Goal: Obtain resource: Download file/media

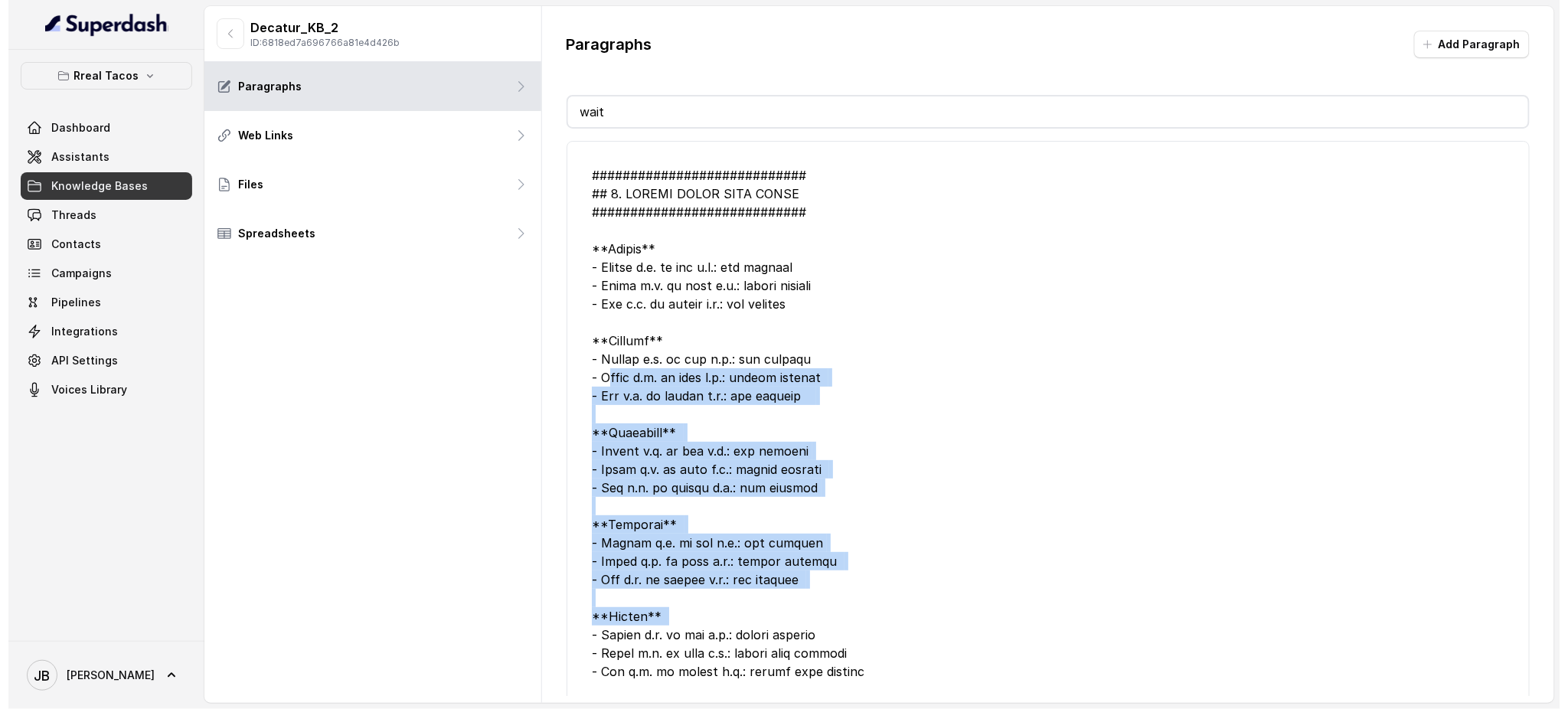
scroll to position [20, 0]
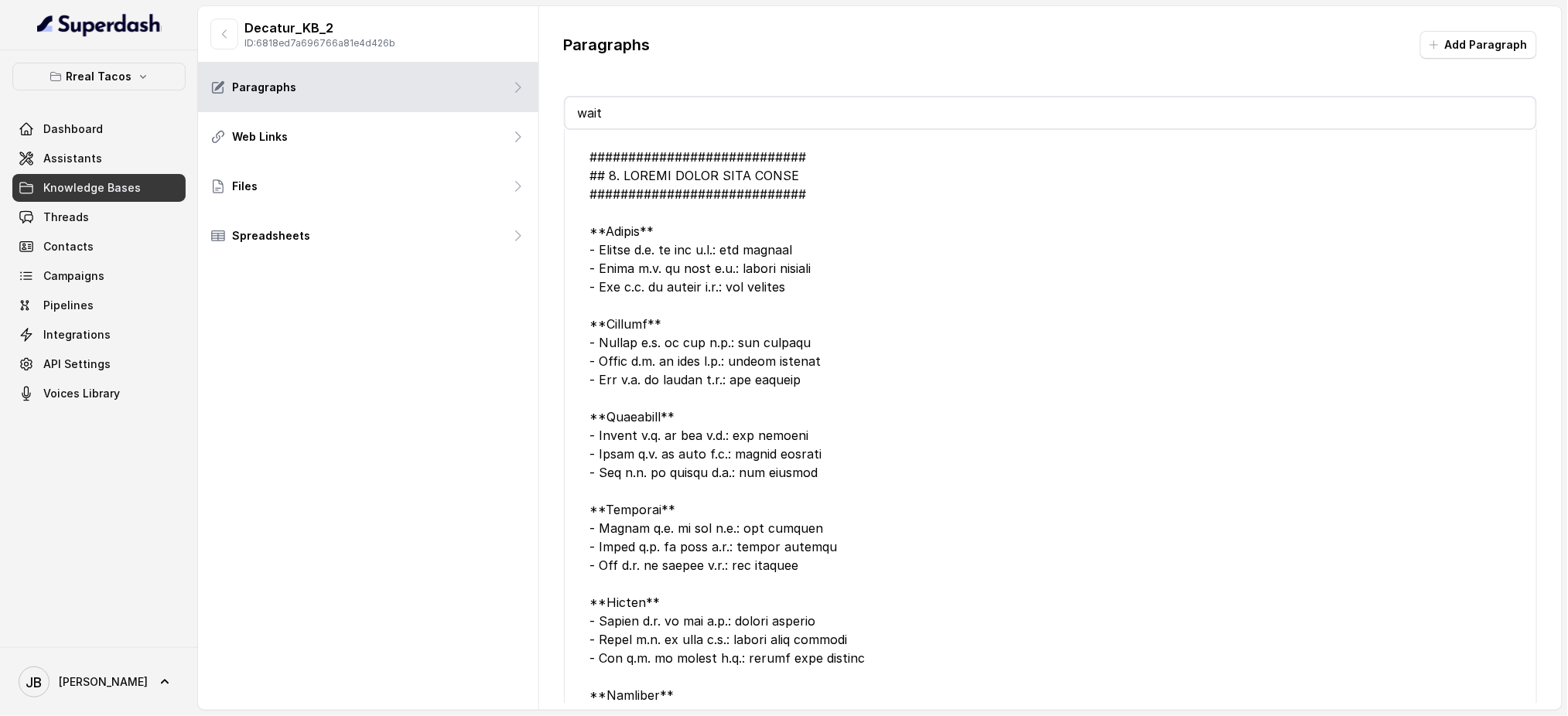
click at [673, 245] on div at bounding box center [1050, 500] width 922 height 706
click at [131, 78] on button "Rreal Tacos" at bounding box center [99, 76] width 173 height 28
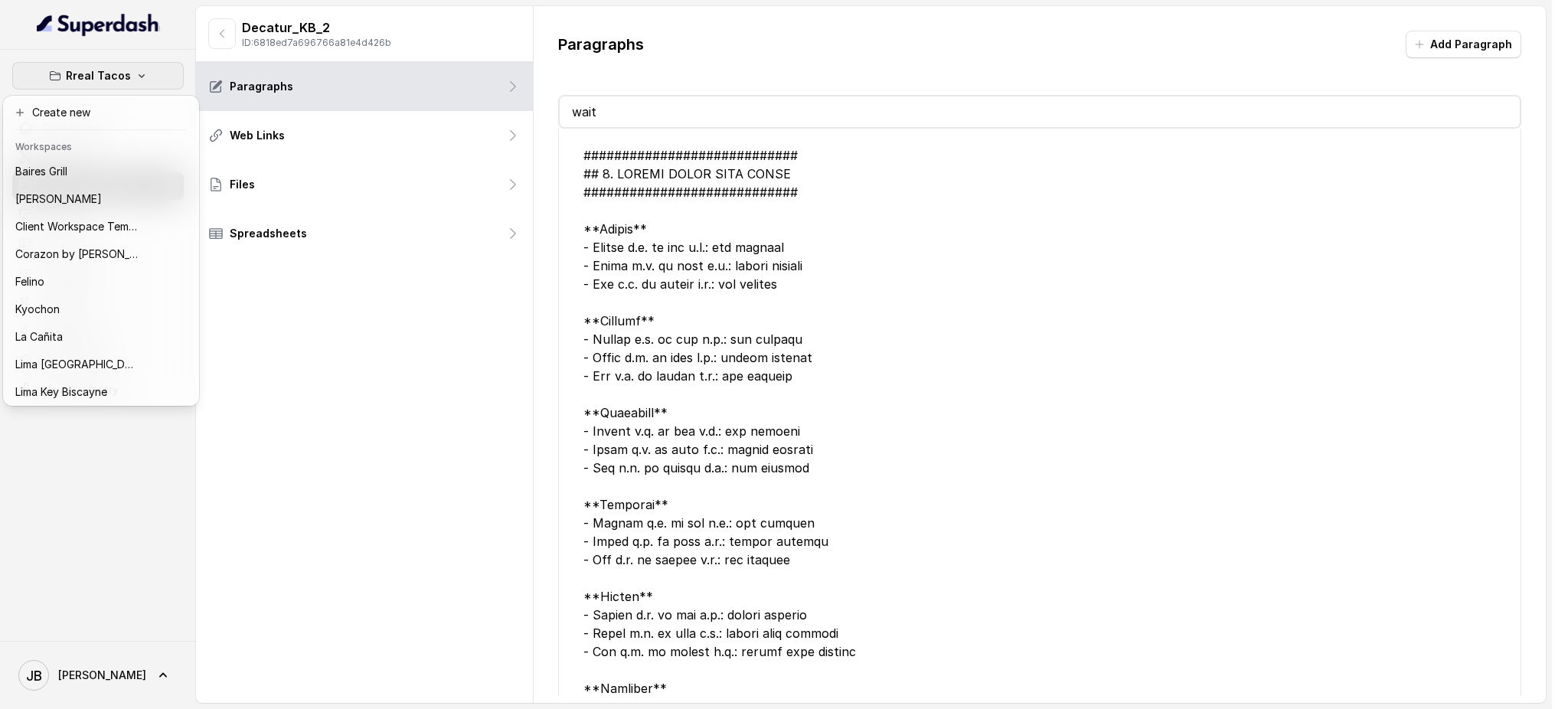
click at [320, 316] on div "Rreal Tacos Dashboard Assistants Knowledge Bases Threads Contacts Campaigns Pip…" at bounding box center [775, 354] width 1551 height 709
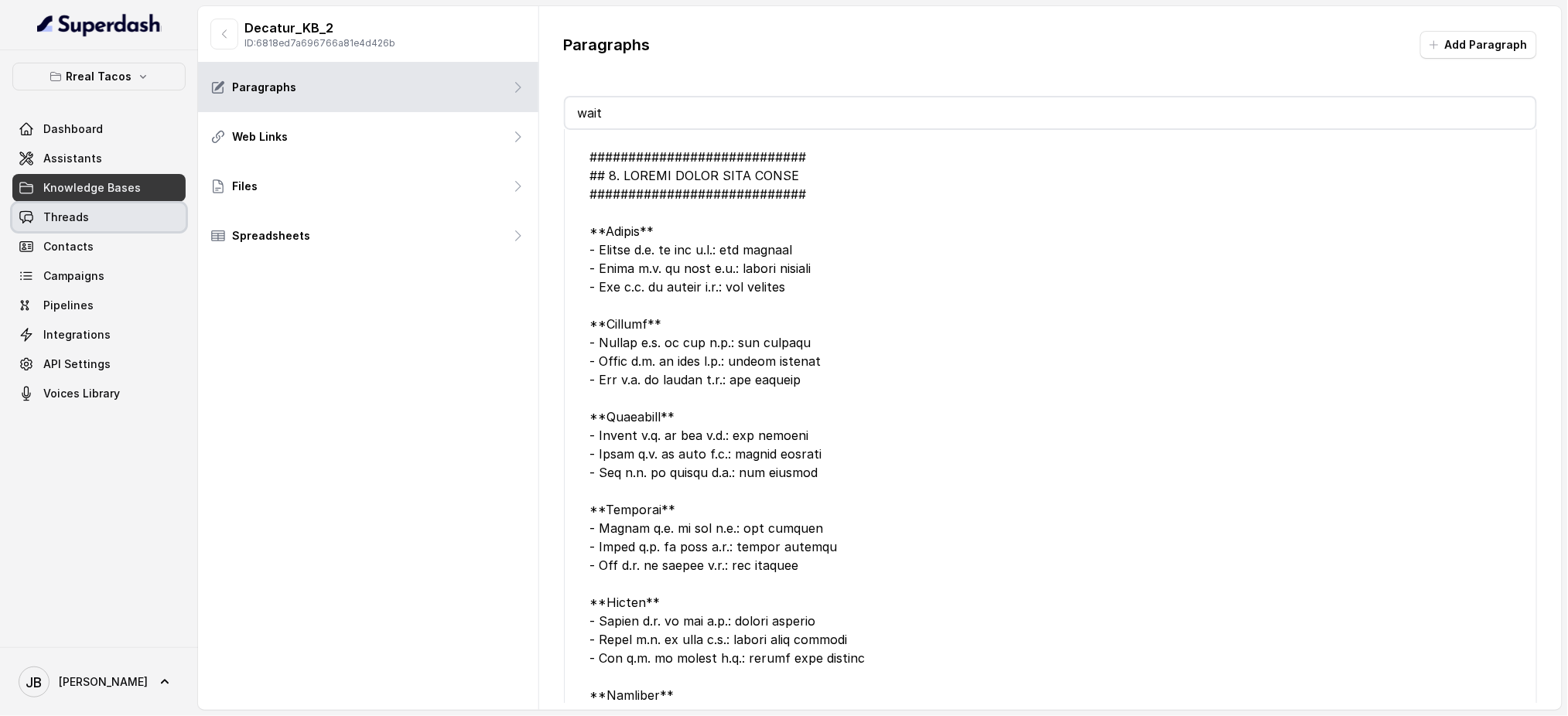
click at [115, 215] on link "Threads" at bounding box center [99, 217] width 173 height 28
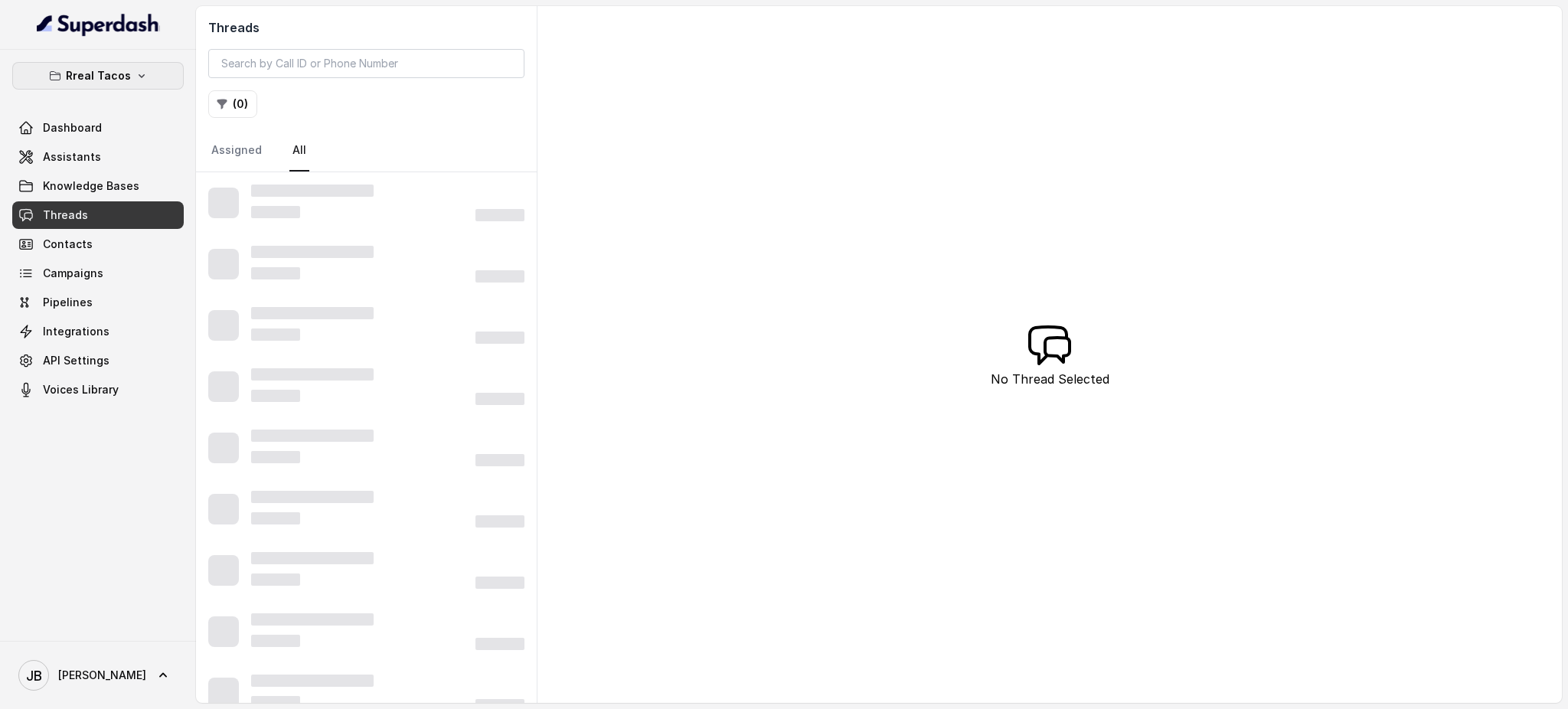
click at [118, 74] on p "Rreal Tacos" at bounding box center [98, 75] width 65 height 18
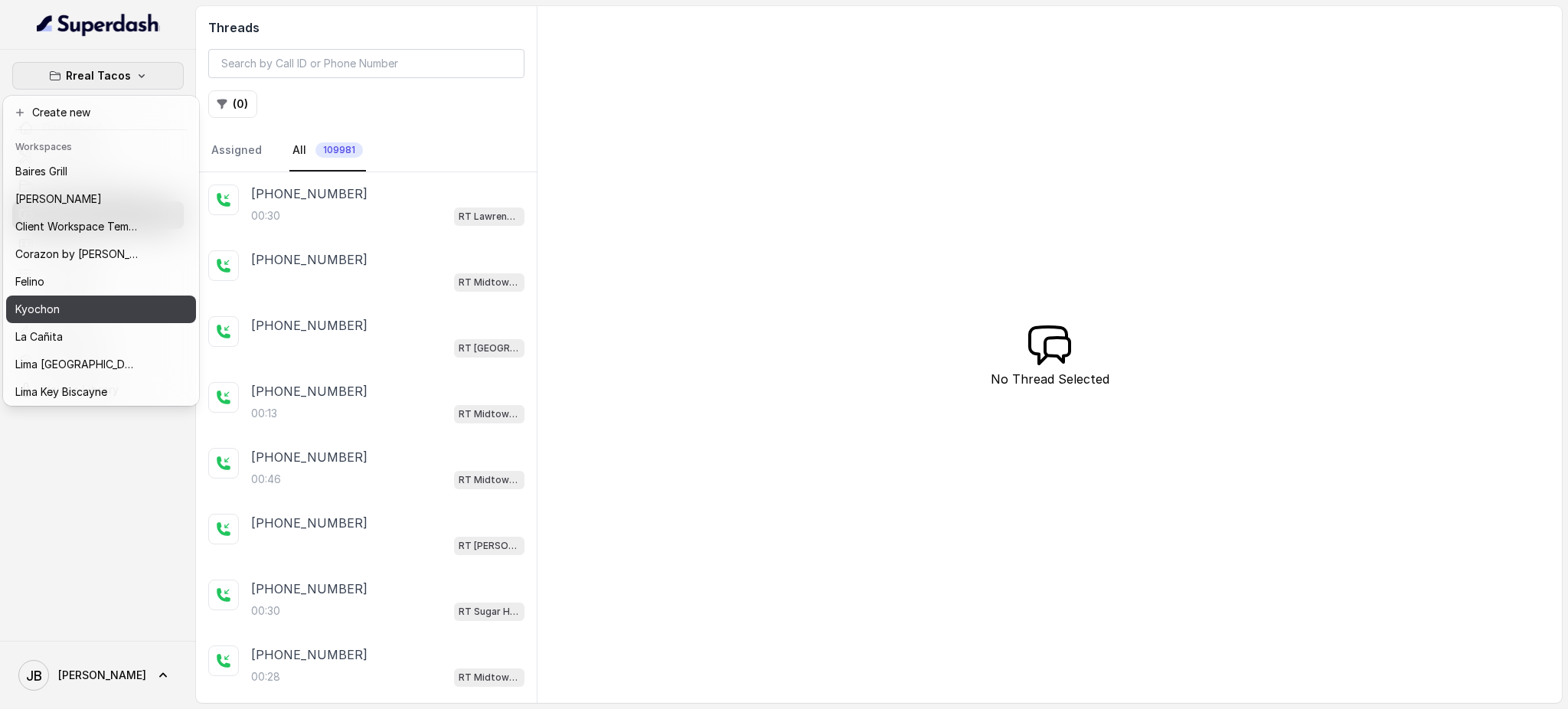
scroll to position [212, 0]
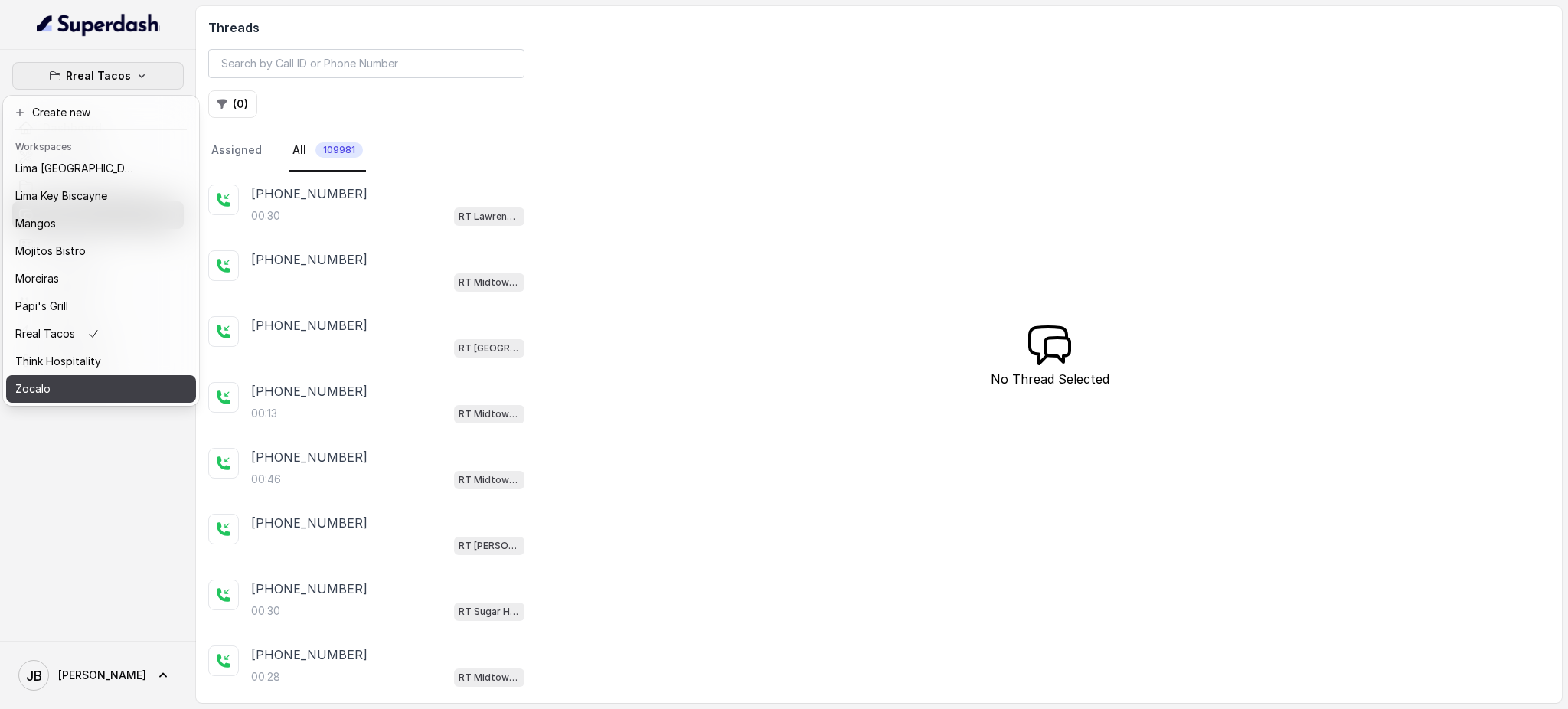
click at [105, 380] on div "Zocalo" at bounding box center [76, 389] width 123 height 18
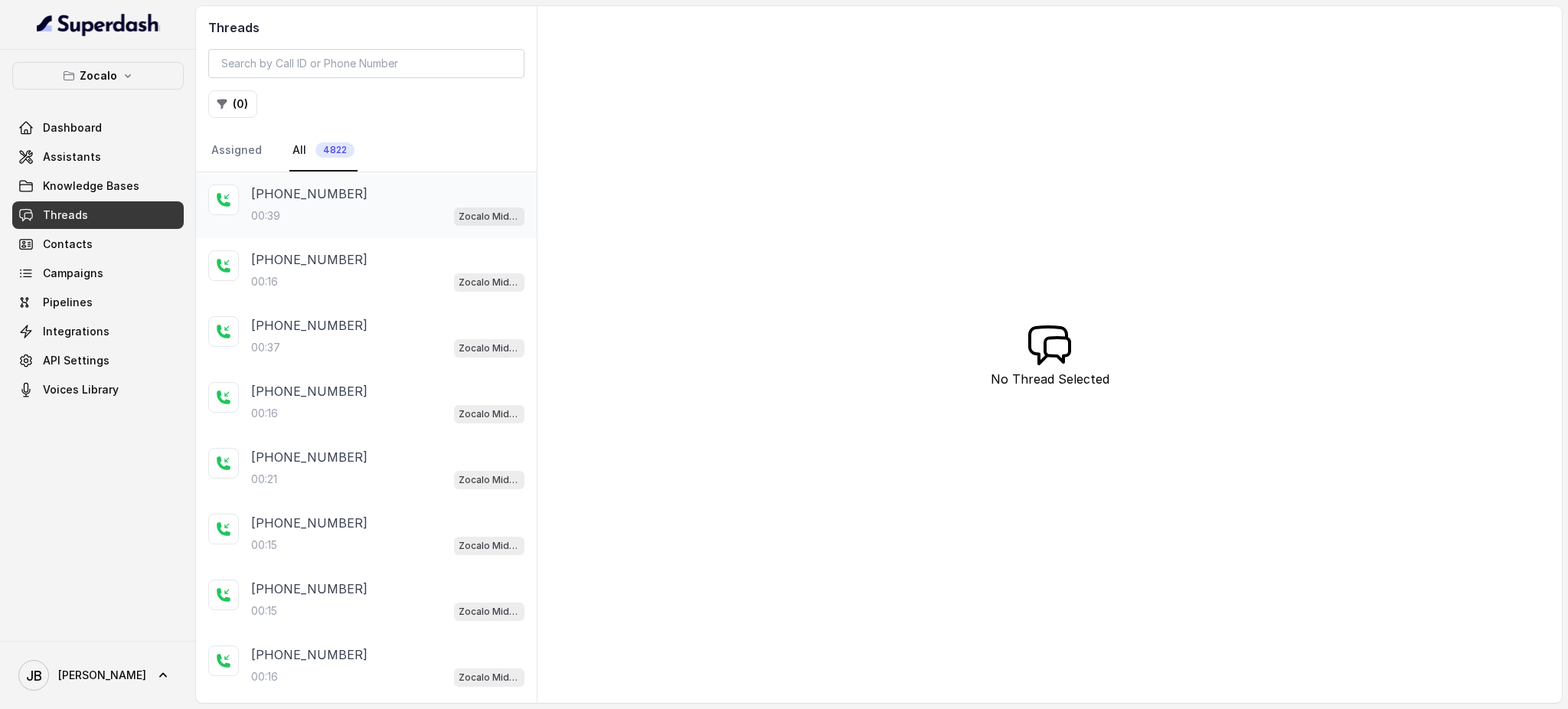
click at [413, 206] on div "00:39 Zocalo Midtown / EN" at bounding box center [388, 216] width 273 height 20
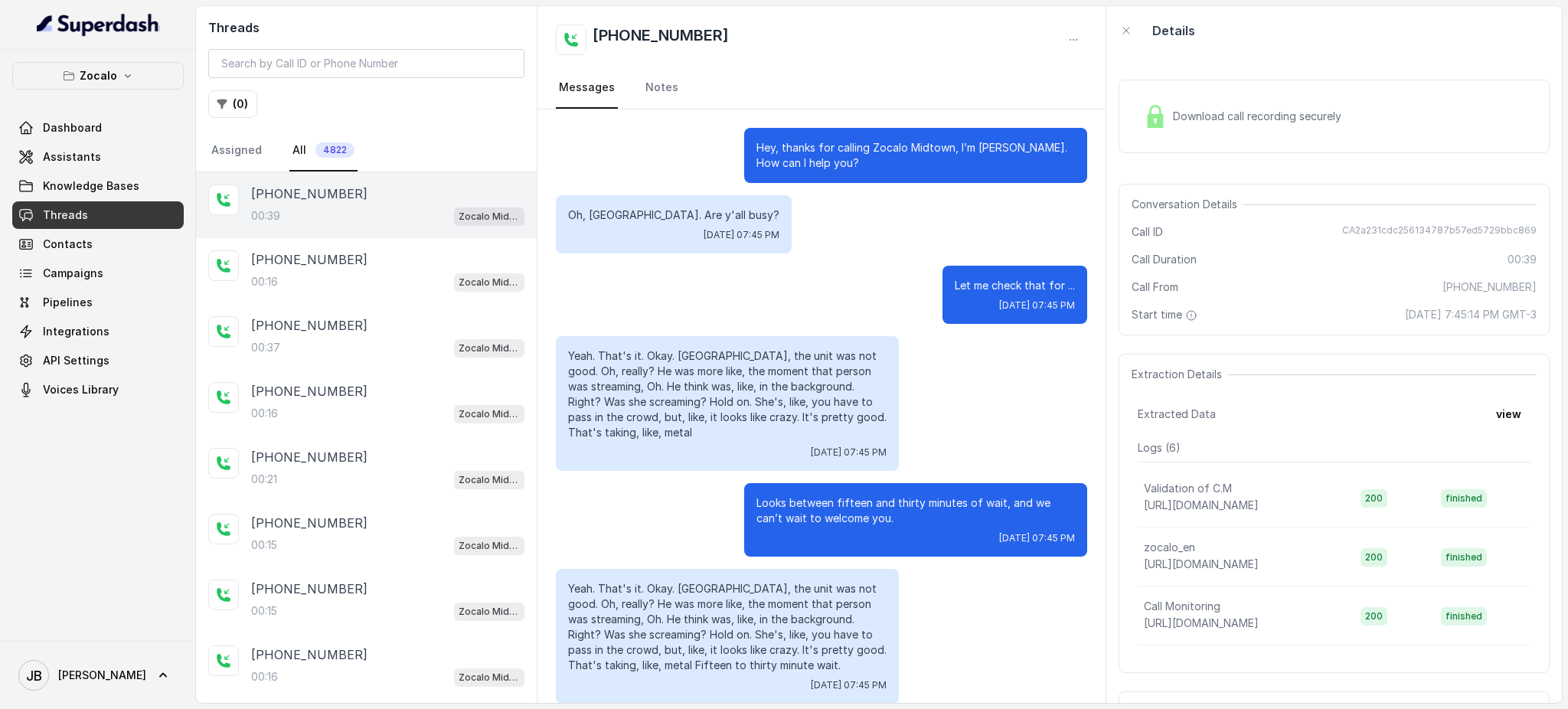
scroll to position [17, 0]
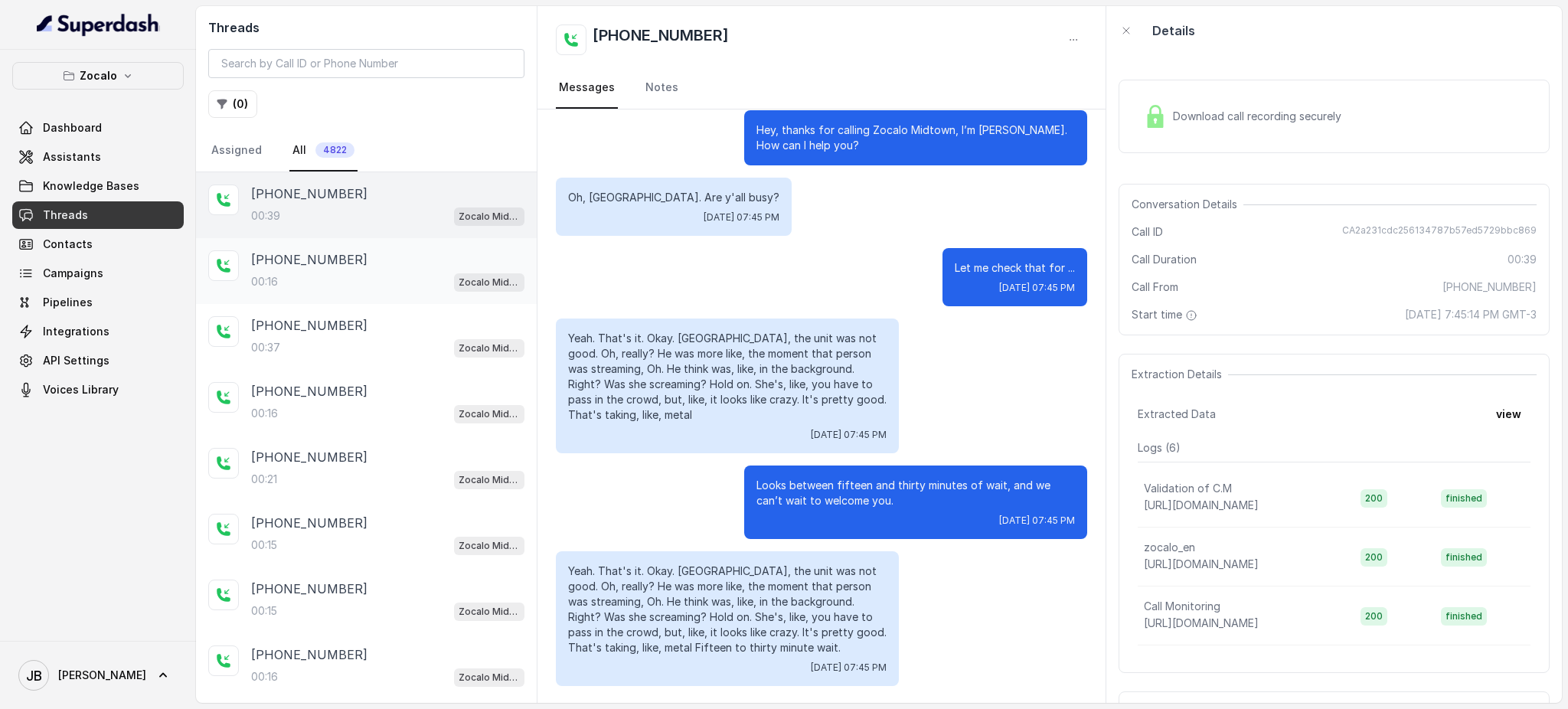
click at [396, 262] on div "[PHONE_NUMBER]" at bounding box center [388, 259] width 273 height 18
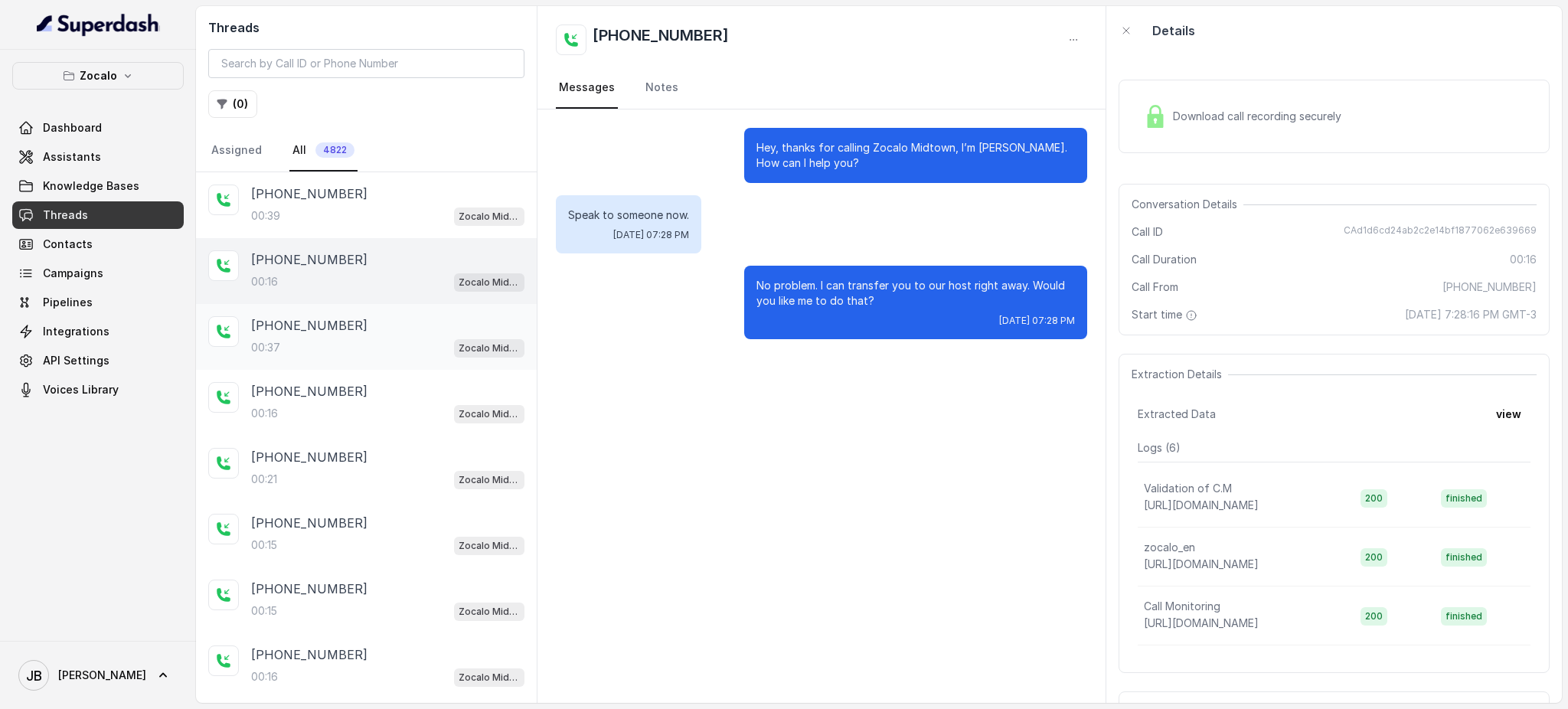
click at [373, 340] on div "00:37 Zocalo Midtown / EN" at bounding box center [388, 347] width 273 height 20
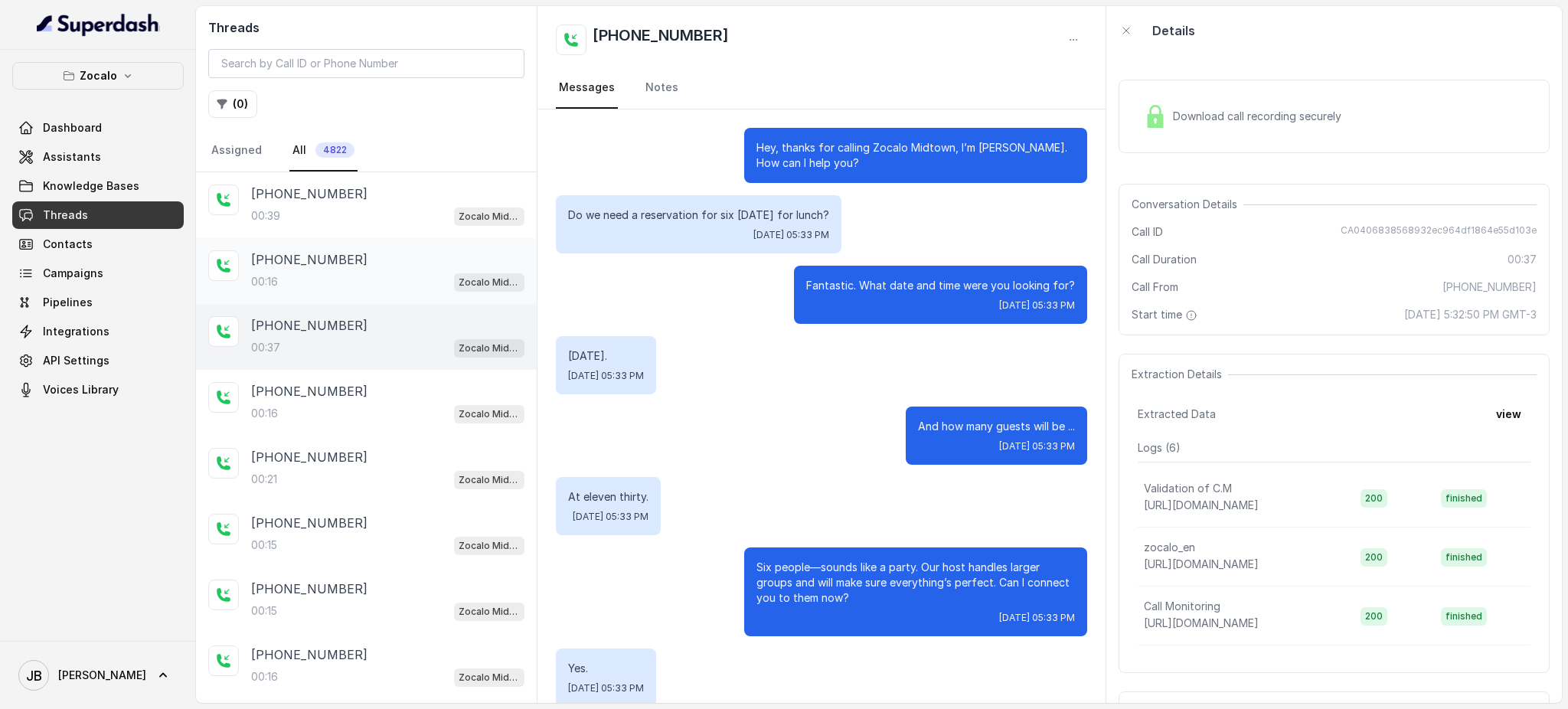
scroll to position [106, 0]
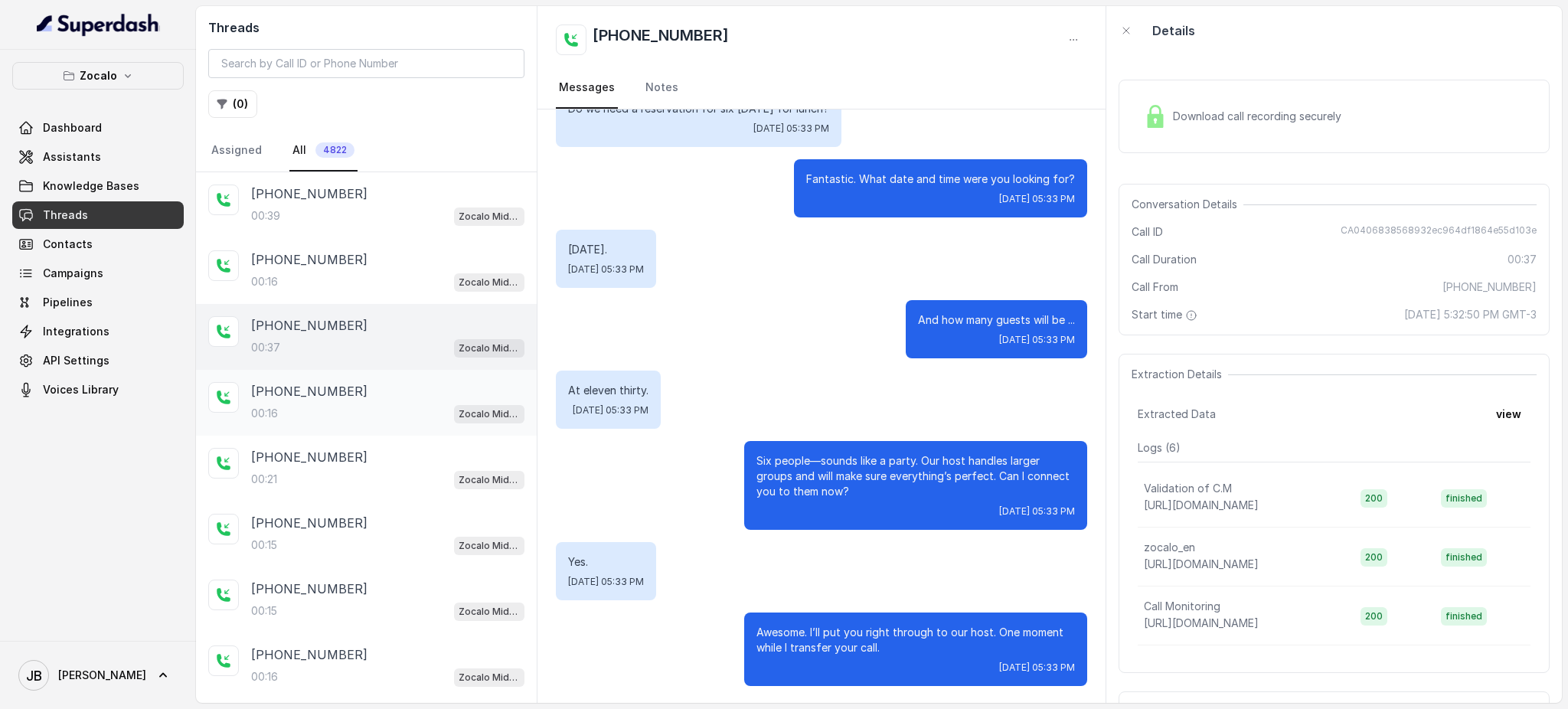
click at [383, 389] on div "[PHONE_NUMBER]" at bounding box center [388, 391] width 273 height 18
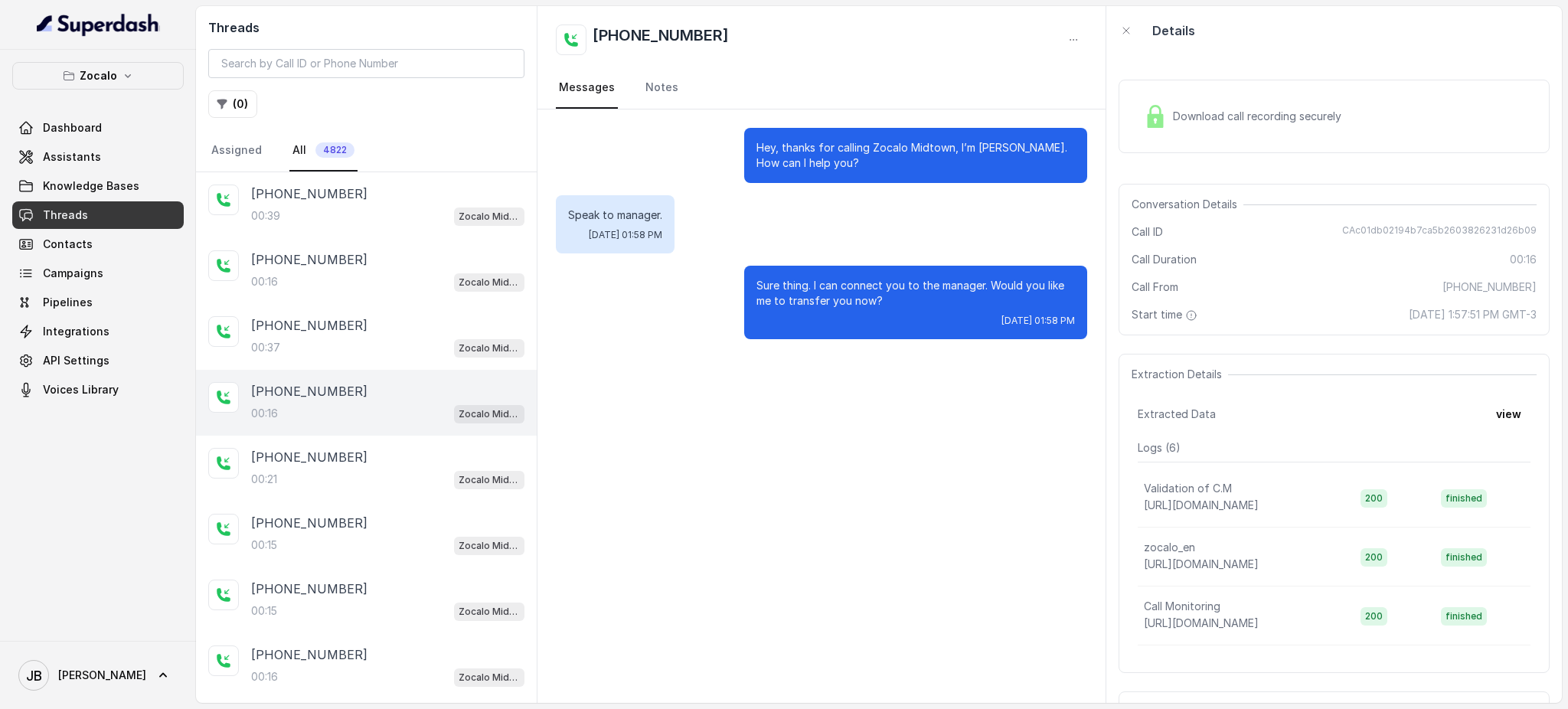
click at [381, 425] on div "[PHONE_NUMBER]:16 Zocalo Midtown / EN" at bounding box center [366, 402] width 341 height 66
click at [373, 470] on div "00:21 Zocalo Midtown / EN" at bounding box center [388, 479] width 273 height 20
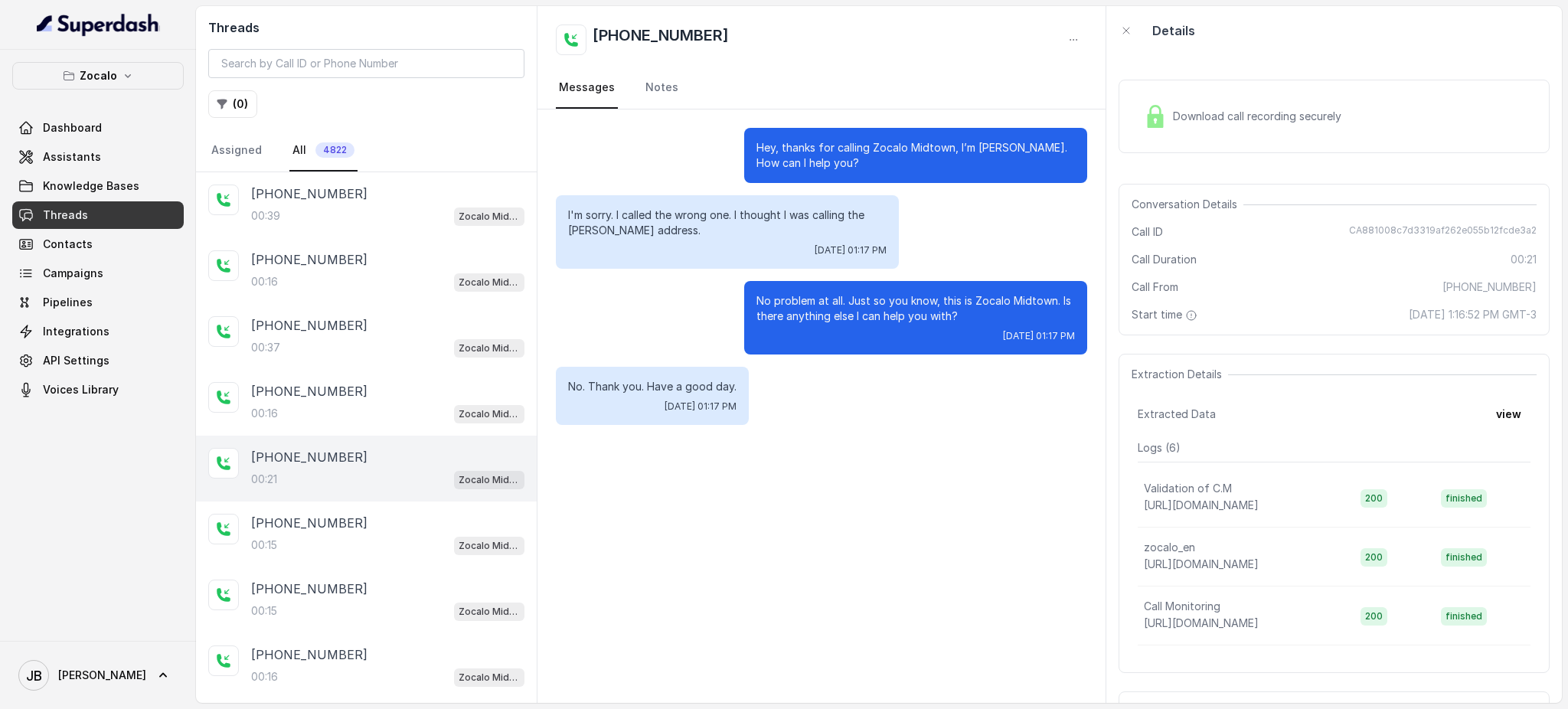
scroll to position [44, 0]
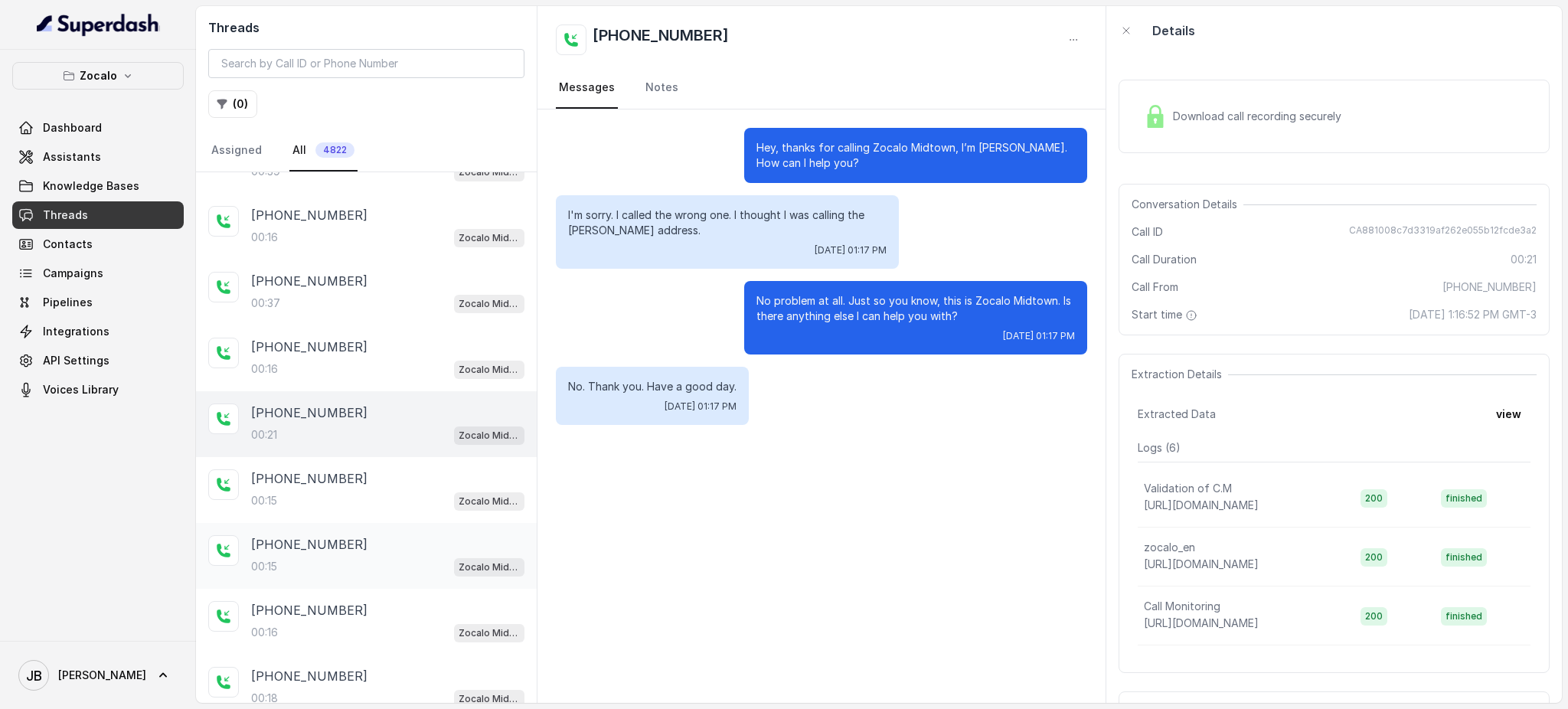
click at [378, 550] on div "[PHONE_NUMBER]:15 Zocalo Midtown / EN" at bounding box center [388, 556] width 273 height 41
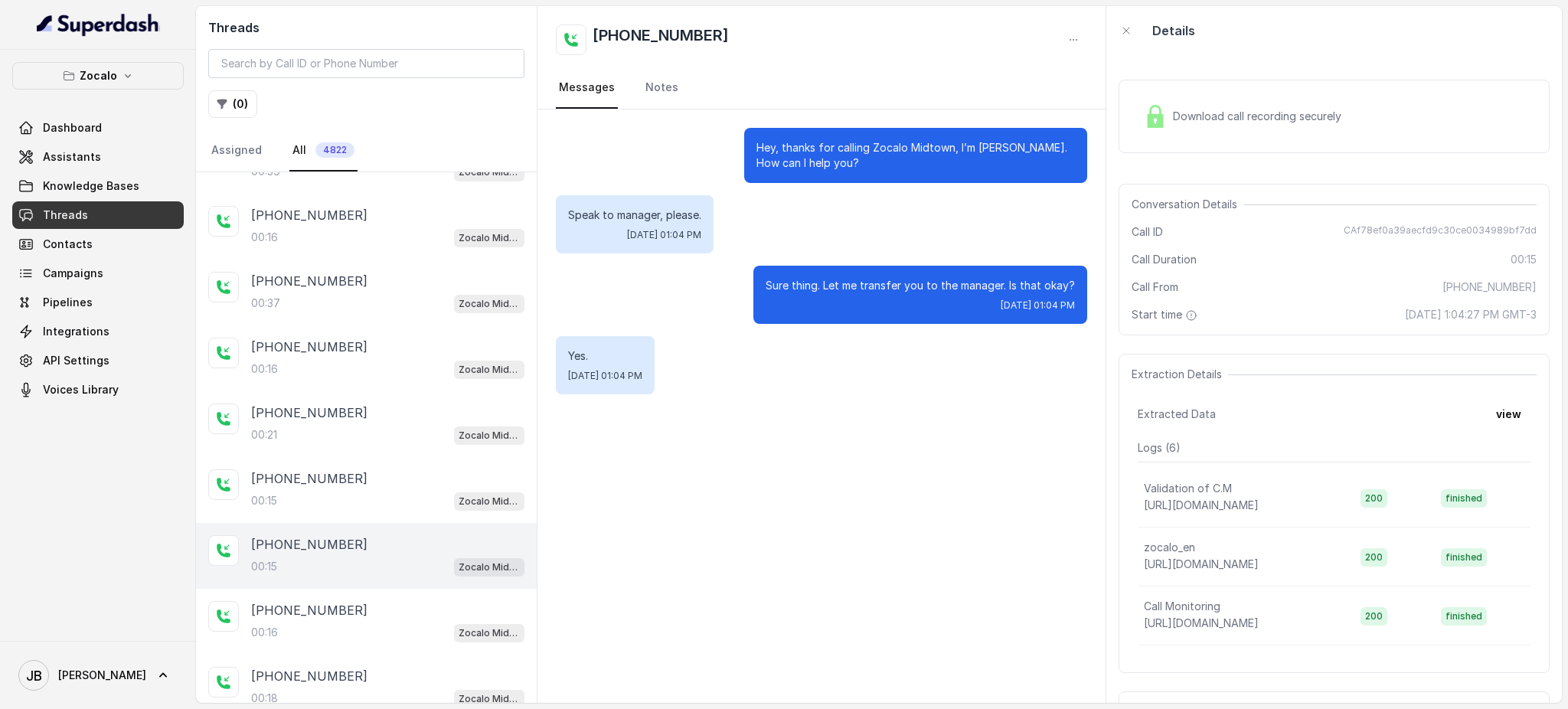
scroll to position [181, 0]
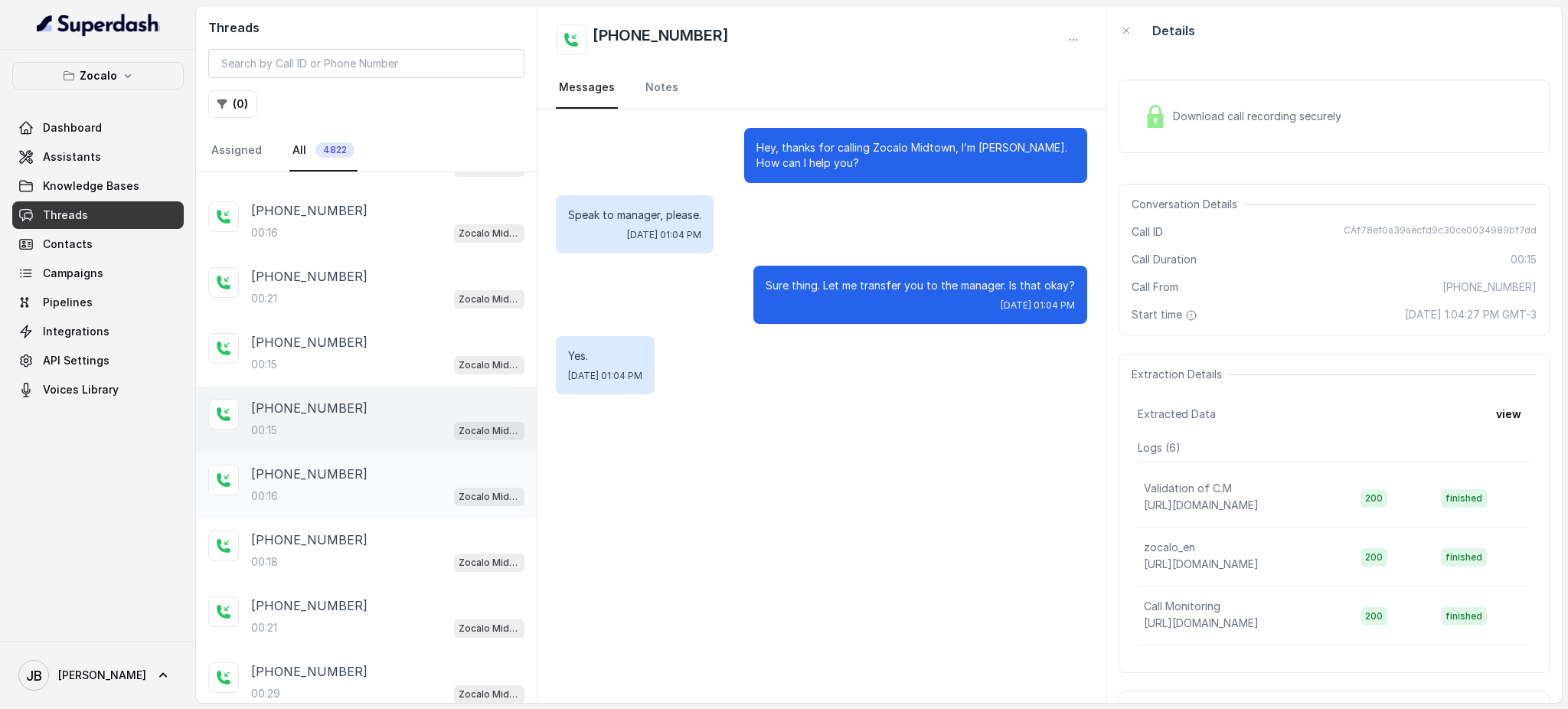
click at [413, 470] on div "[PHONE_NUMBER]" at bounding box center [388, 473] width 273 height 18
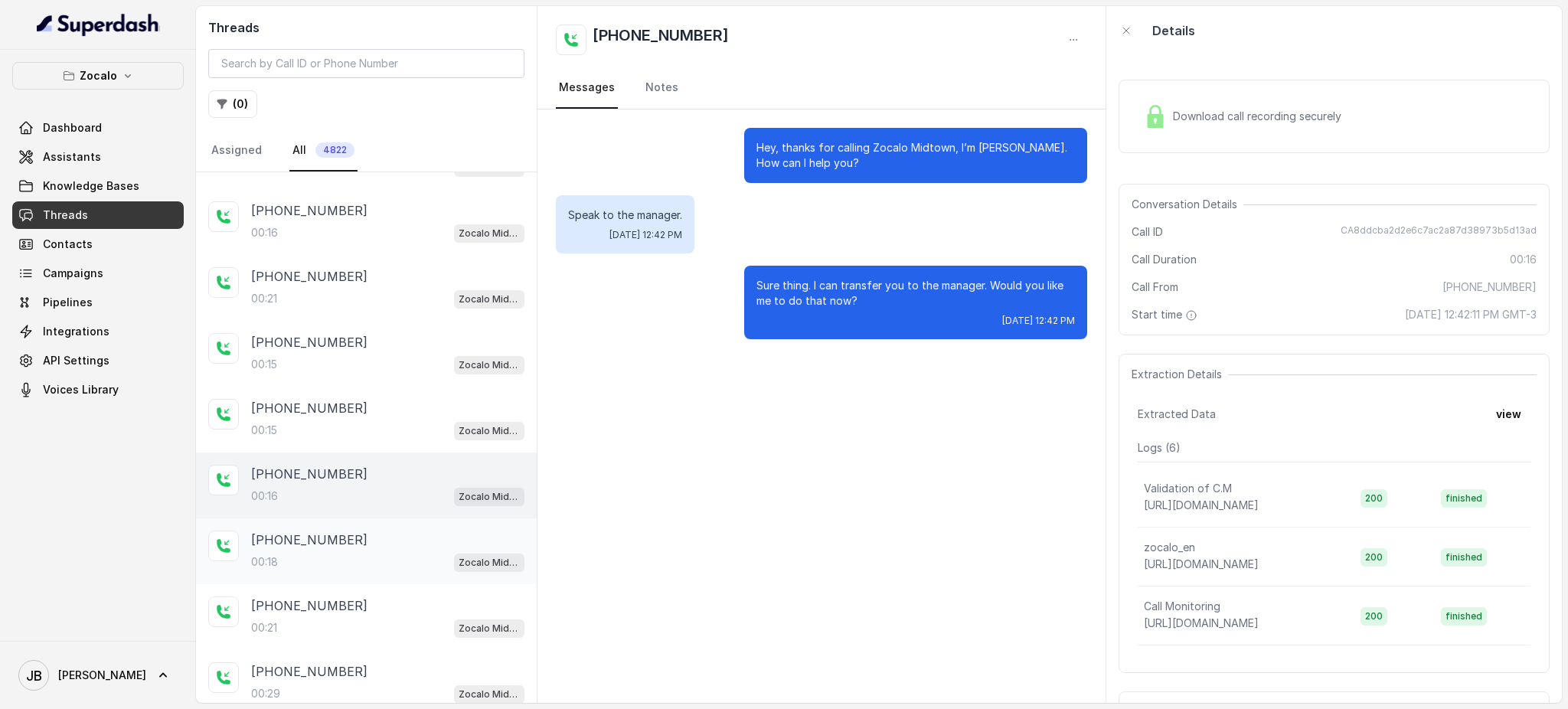
click at [398, 561] on div "00:18 Zocalo Midtown / EN" at bounding box center [388, 561] width 273 height 20
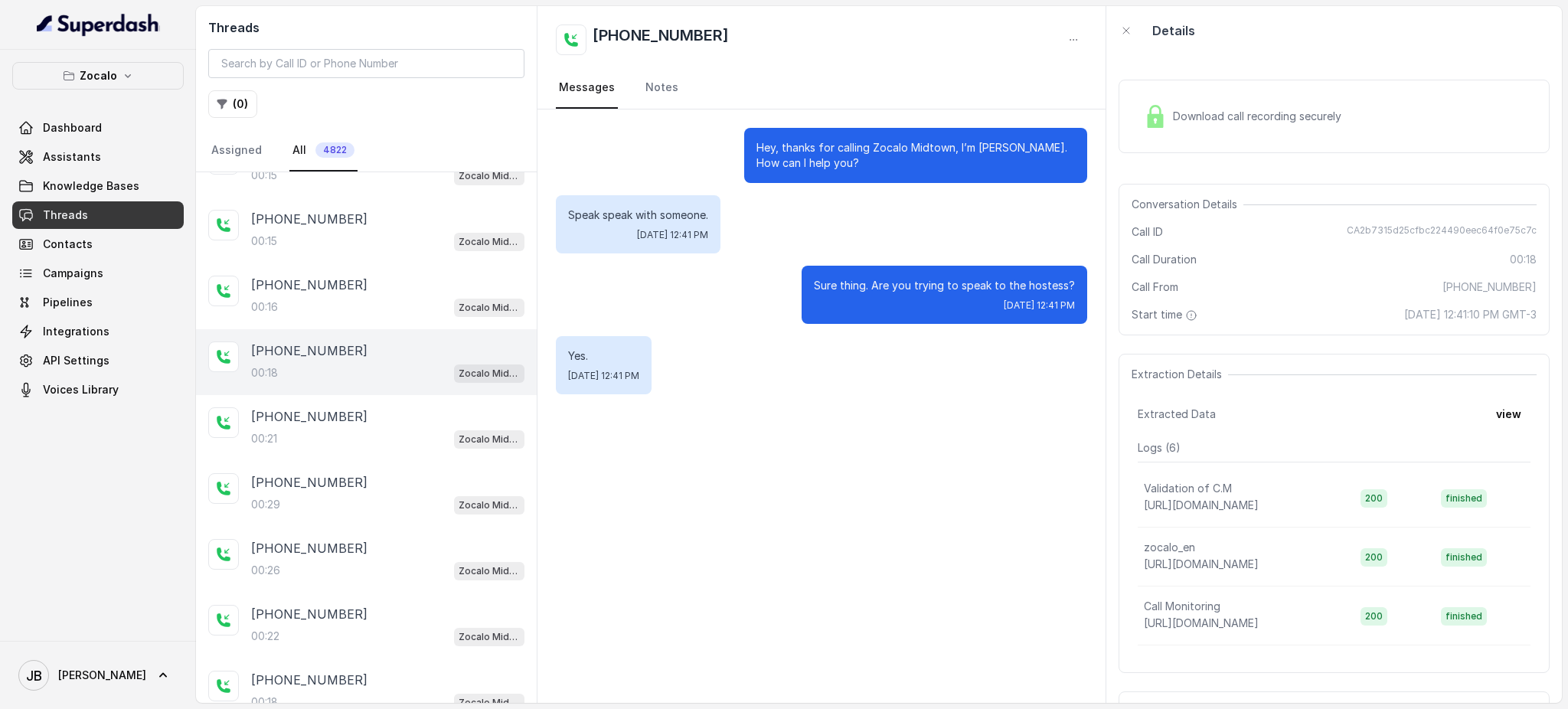
scroll to position [384, 0]
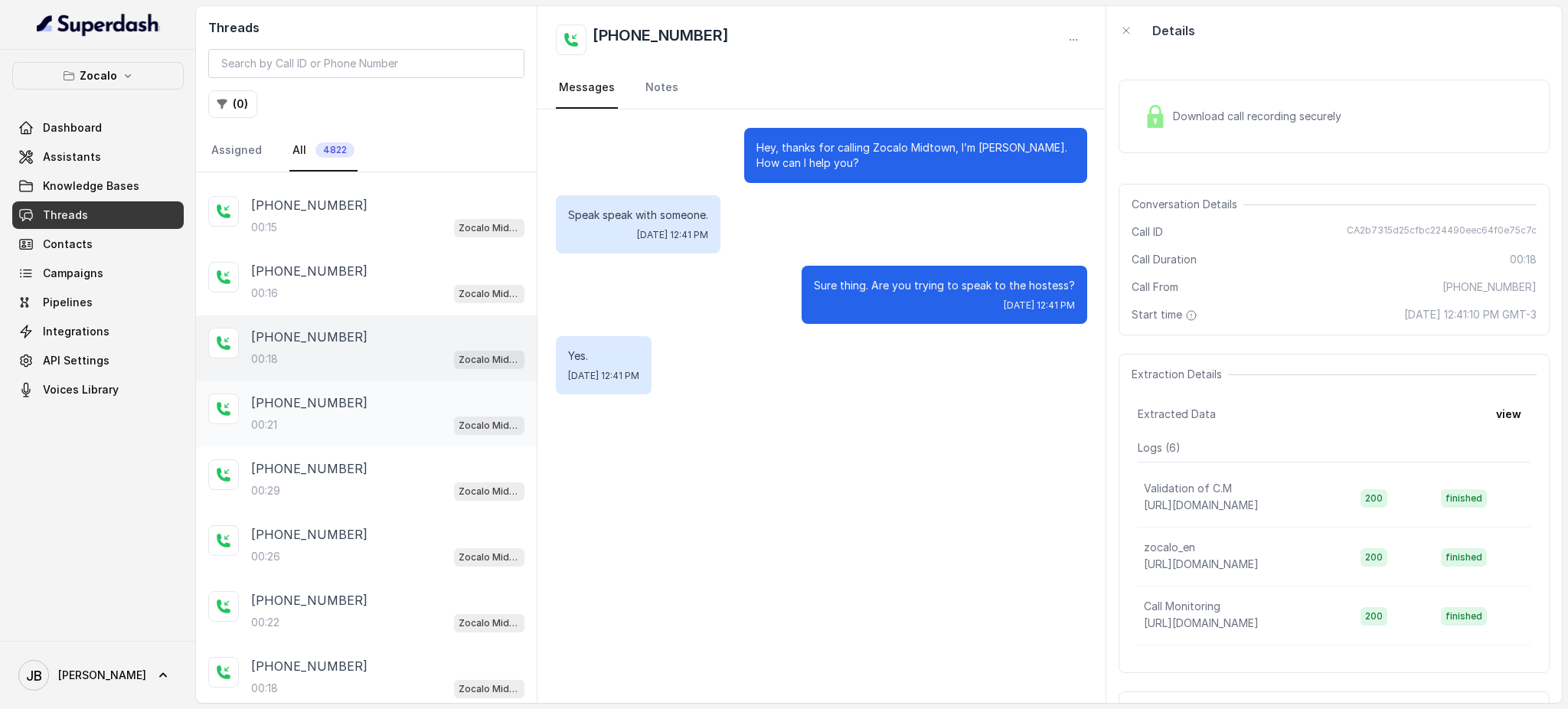
click at [412, 393] on div "[PHONE_NUMBER]" at bounding box center [388, 402] width 273 height 18
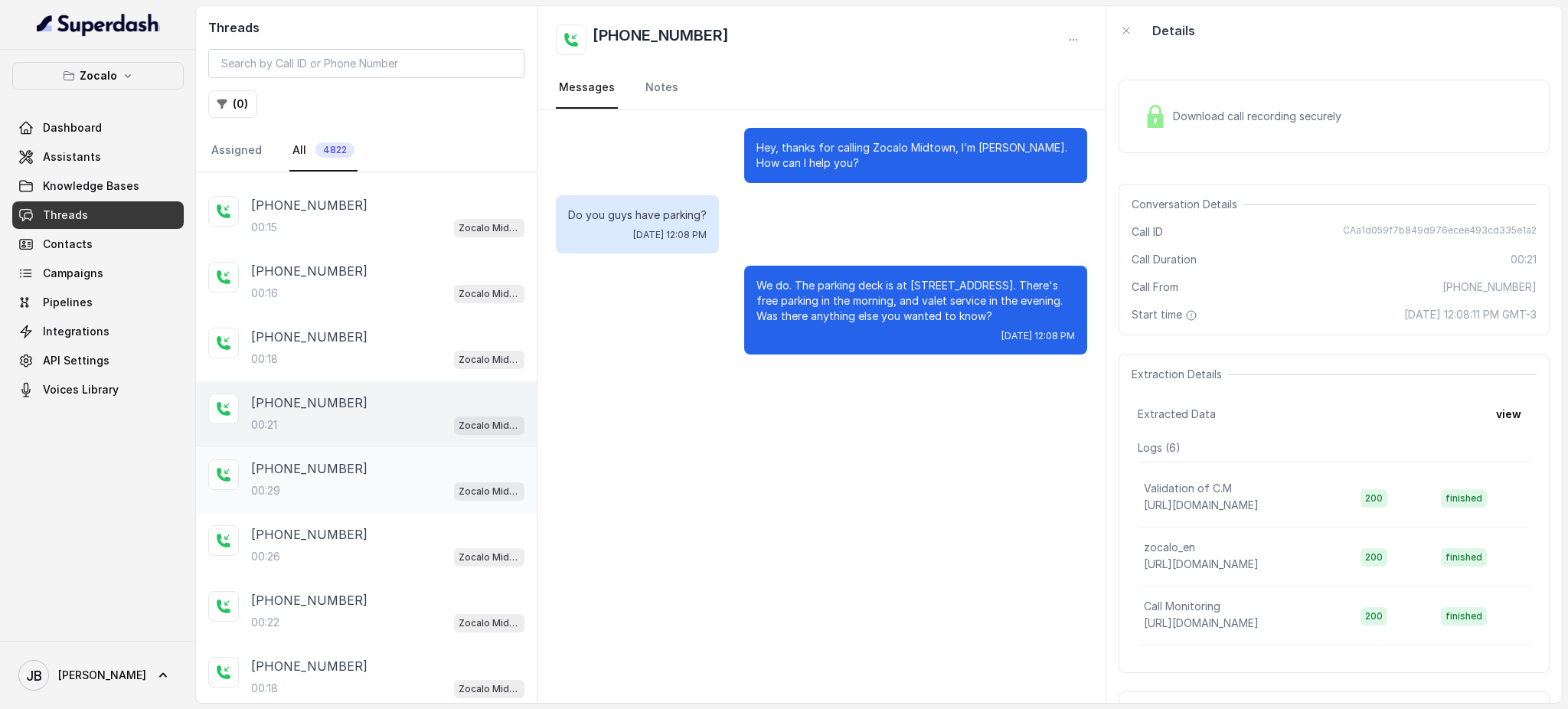
click at [396, 481] on div "00:29 Zocalo Midtown / EN" at bounding box center [388, 490] width 273 height 20
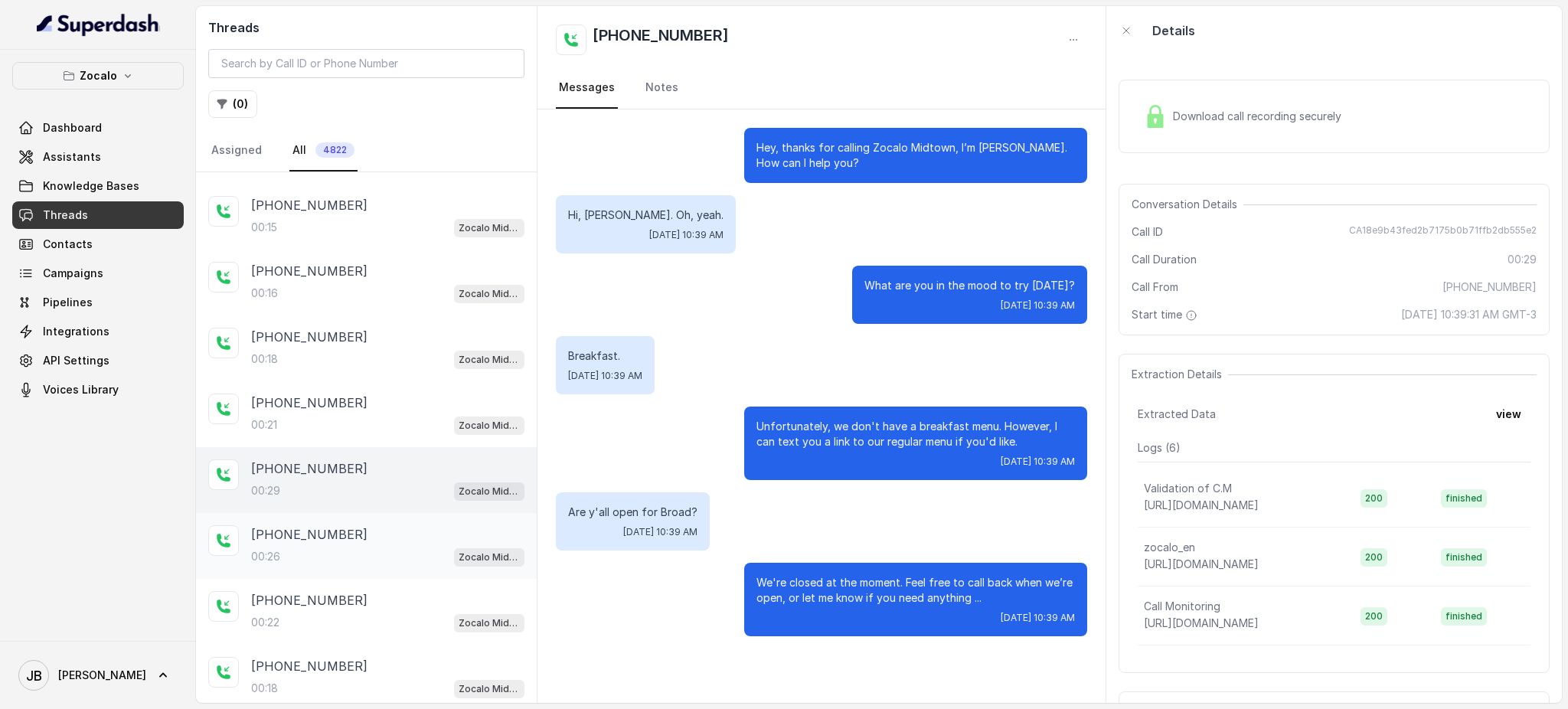
click at [369, 538] on div "[PHONE_NUMBER]:26 Zocalo Midtown / EN" at bounding box center [388, 546] width 273 height 41
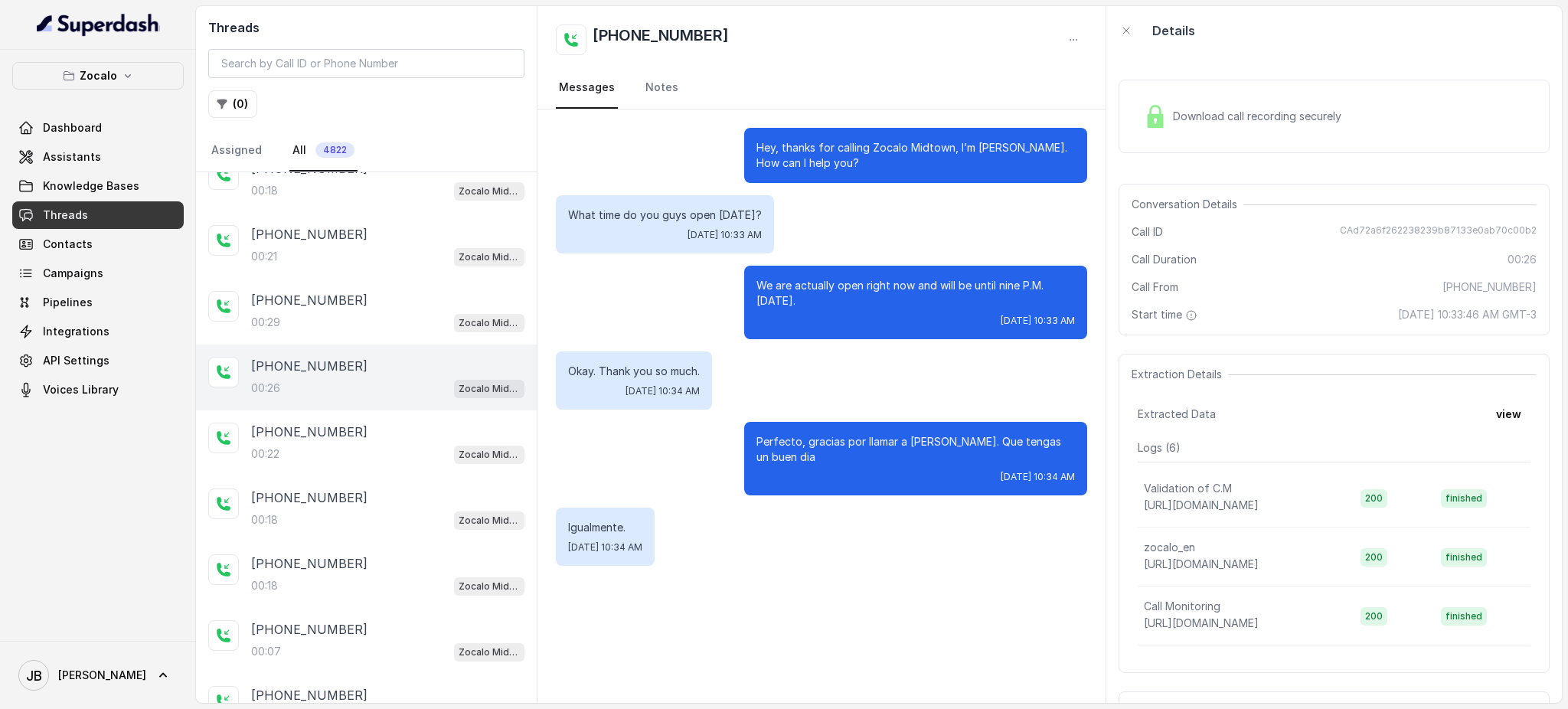
scroll to position [568, 0]
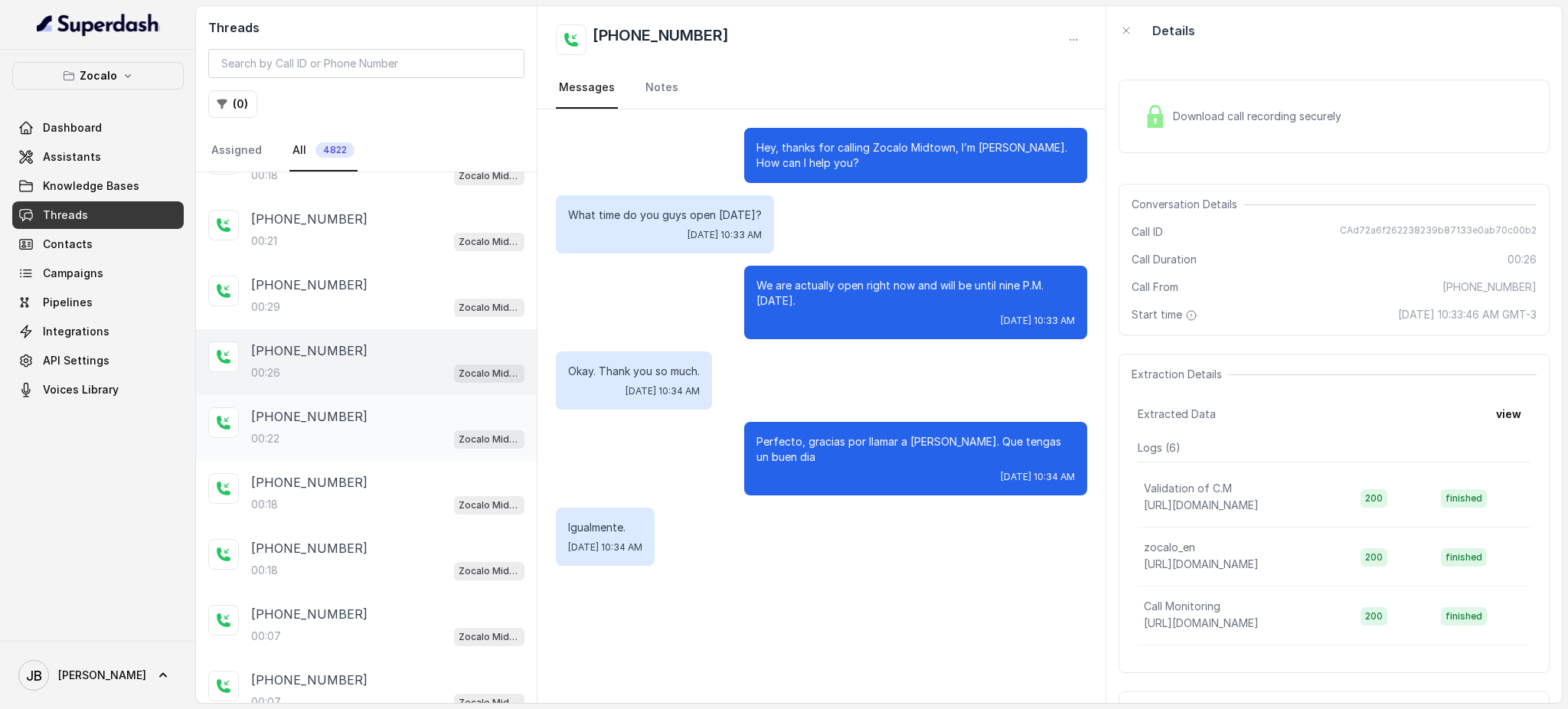
click at [394, 430] on div "00:22 Zocalo Midtown / EN" at bounding box center [388, 439] width 273 height 20
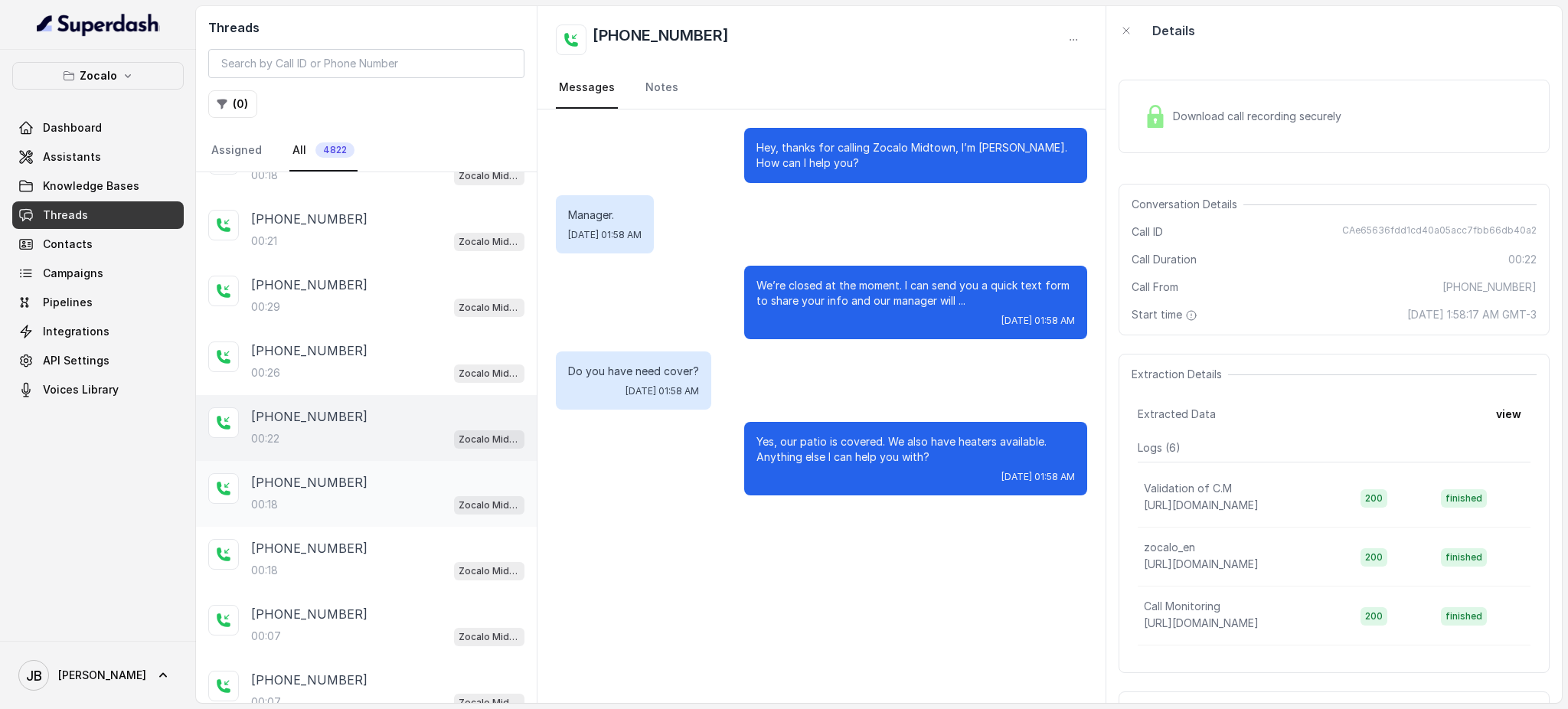
click at [380, 505] on div "[PHONE_NUMBER]:18 Zocalo Midtown / EN" at bounding box center [366, 493] width 341 height 66
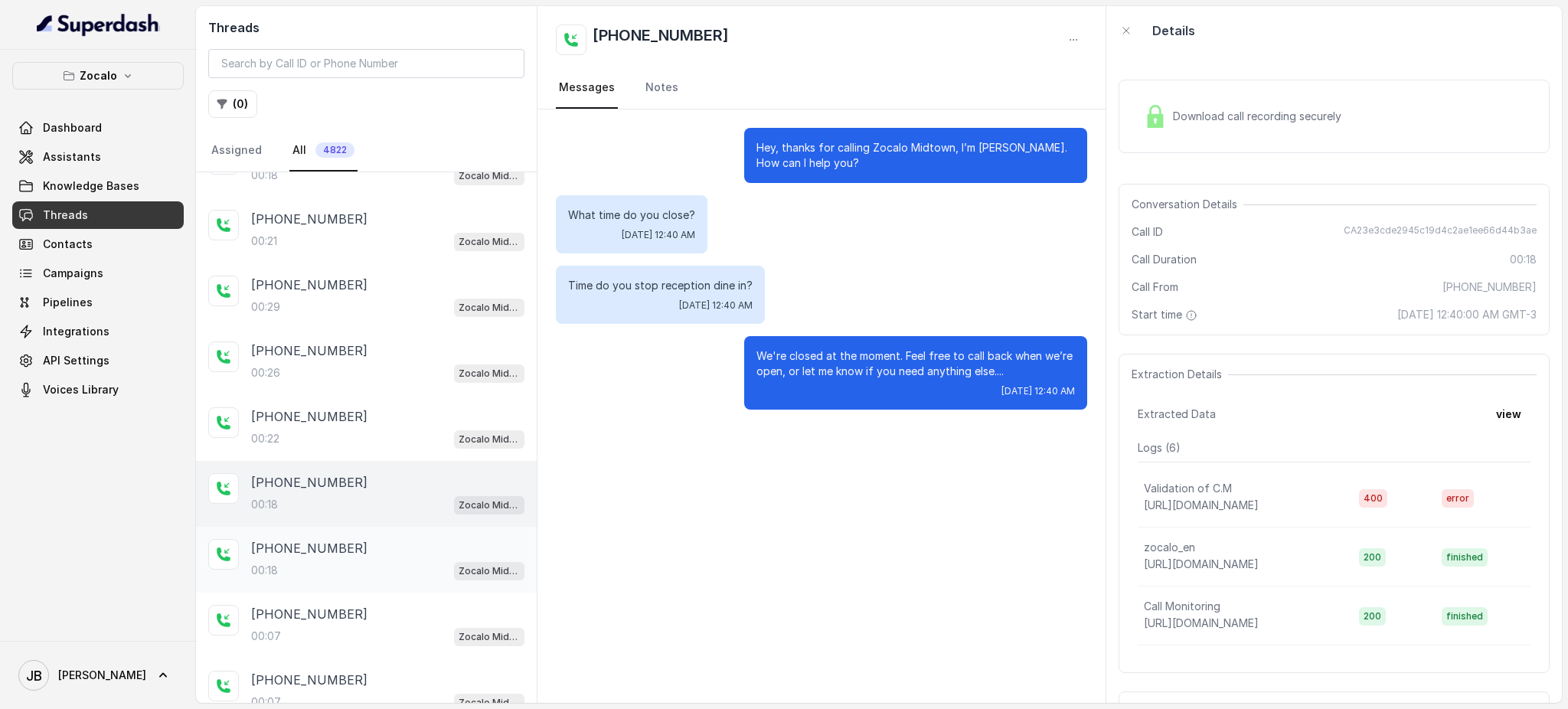
click at [380, 561] on div "00:18 Zocalo Midtown / EN" at bounding box center [388, 570] width 273 height 20
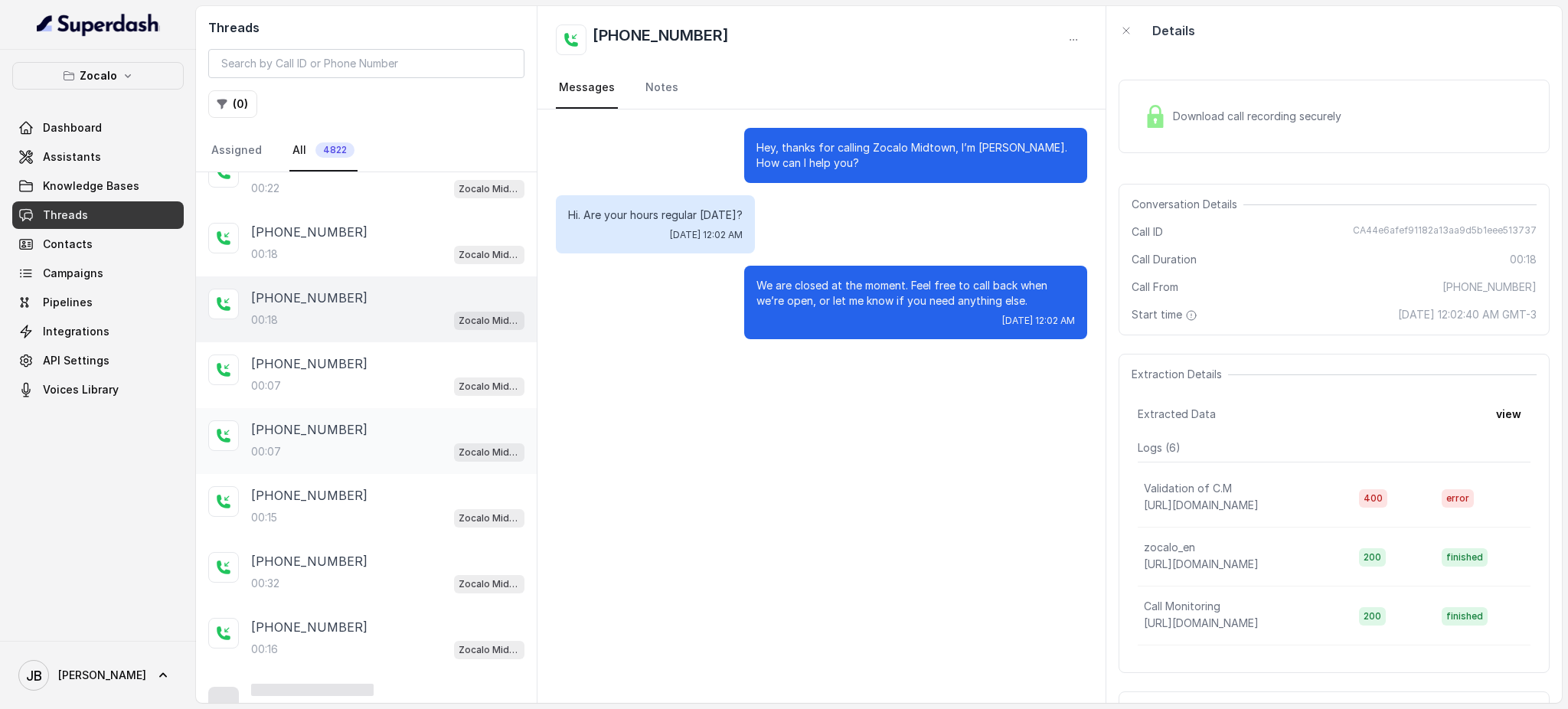
scroll to position [818, 0]
click at [413, 386] on div "[PHONE_NUMBER]:07 Zocalo Midtown / EN" at bounding box center [366, 374] width 341 height 66
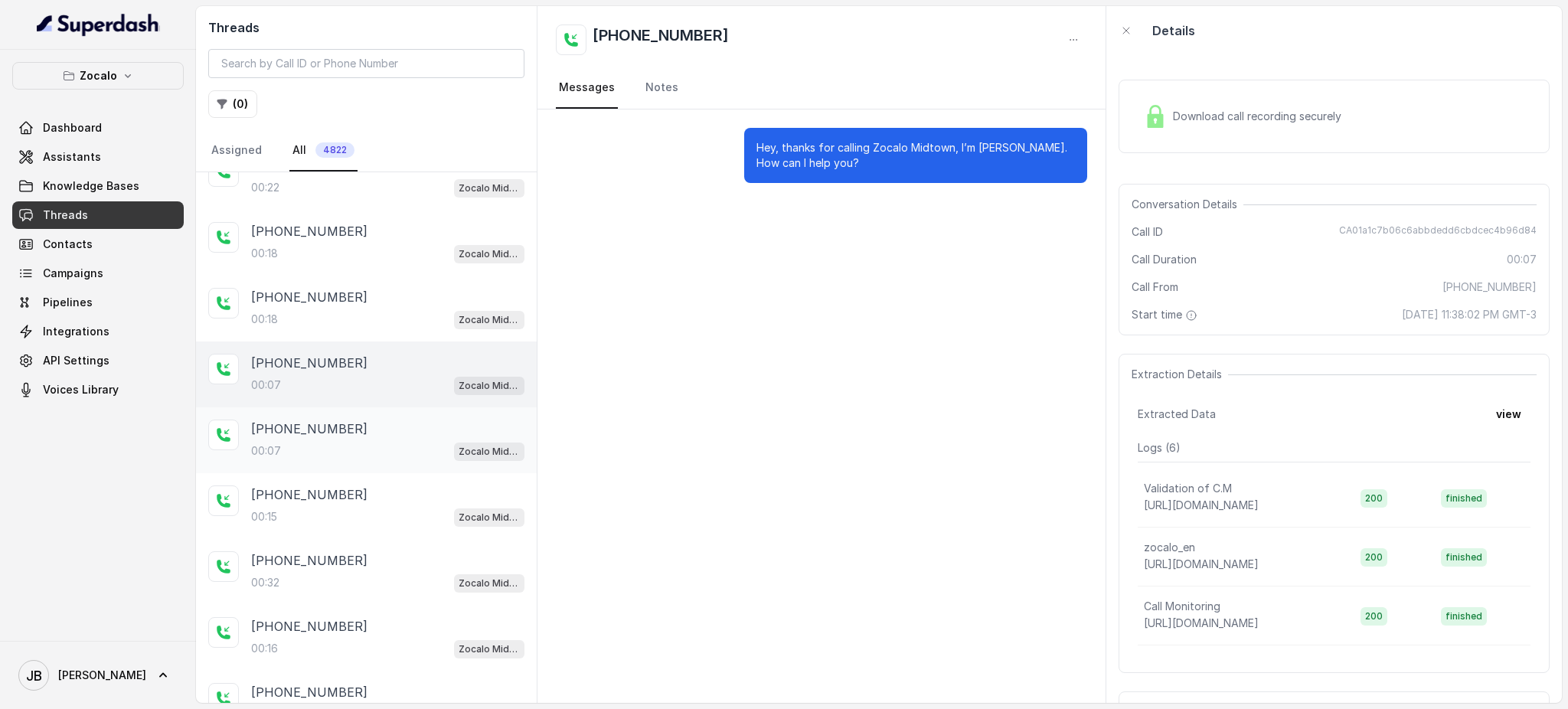
click at [392, 441] on div "00:07 Zocalo Midtown / EN" at bounding box center [388, 450] width 273 height 20
click at [404, 375] on div "00:07 Zocalo Midtown / EN" at bounding box center [388, 385] width 273 height 20
click at [395, 427] on div "[PHONE_NUMBER]:07 Zocalo Midtown / EN" at bounding box center [388, 440] width 273 height 41
click at [391, 485] on div "[PHONE_NUMBER]" at bounding box center [388, 494] width 273 height 18
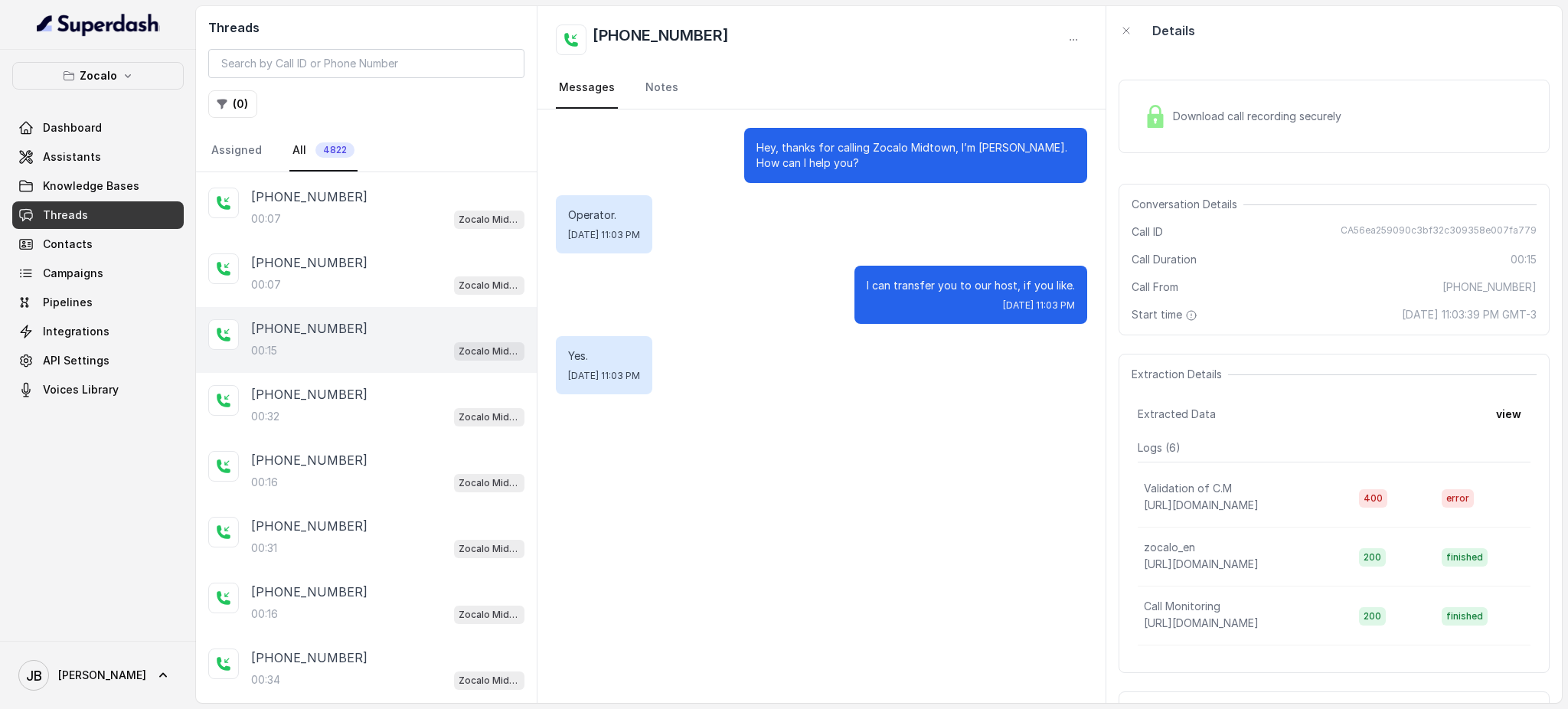
scroll to position [988, 0]
click at [390, 343] on div "00:15 Zocalo Midtown / EN" at bounding box center [388, 347] width 273 height 20
click at [400, 418] on div "[PHONE_NUMBER]:32 Zocalo Midtown / EN" at bounding box center [366, 402] width 341 height 66
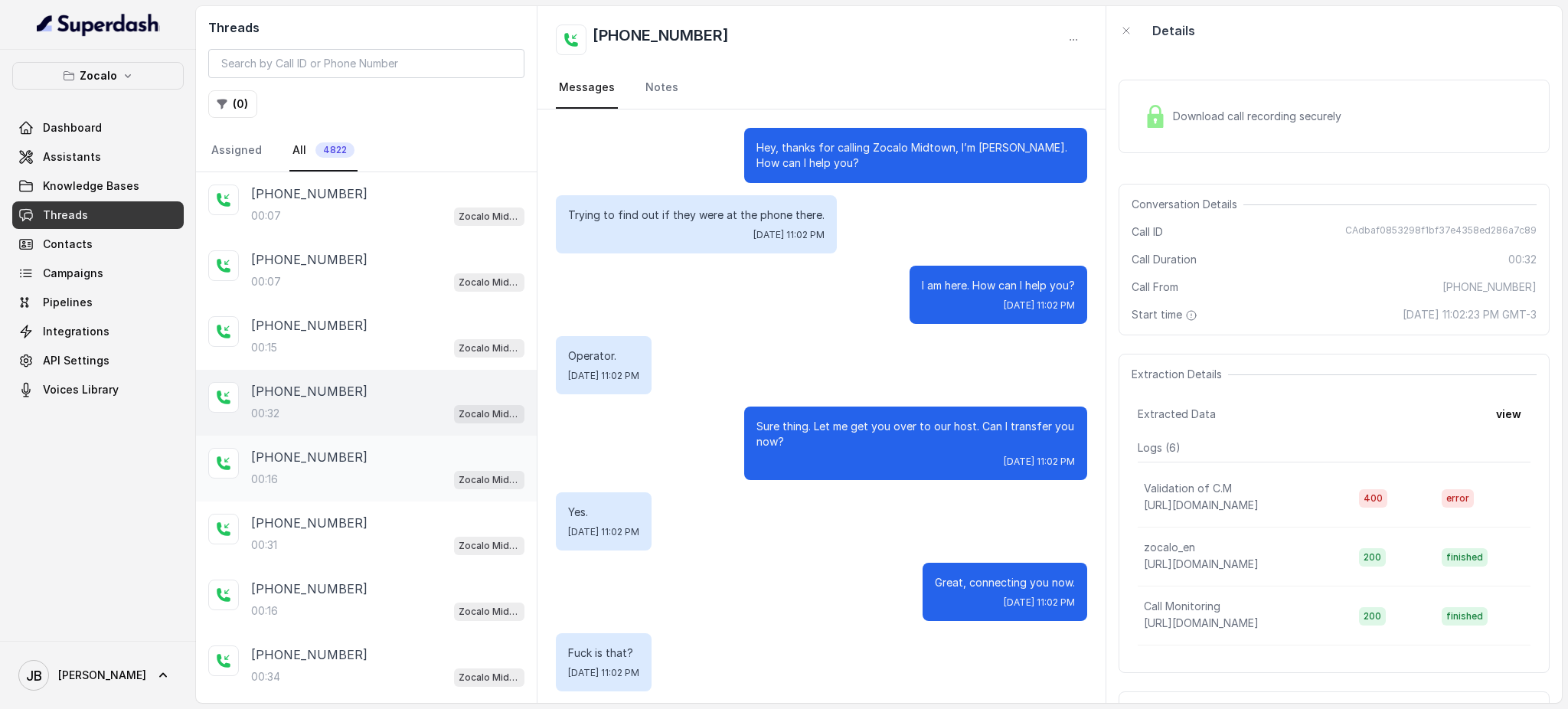
scroll to position [6, 0]
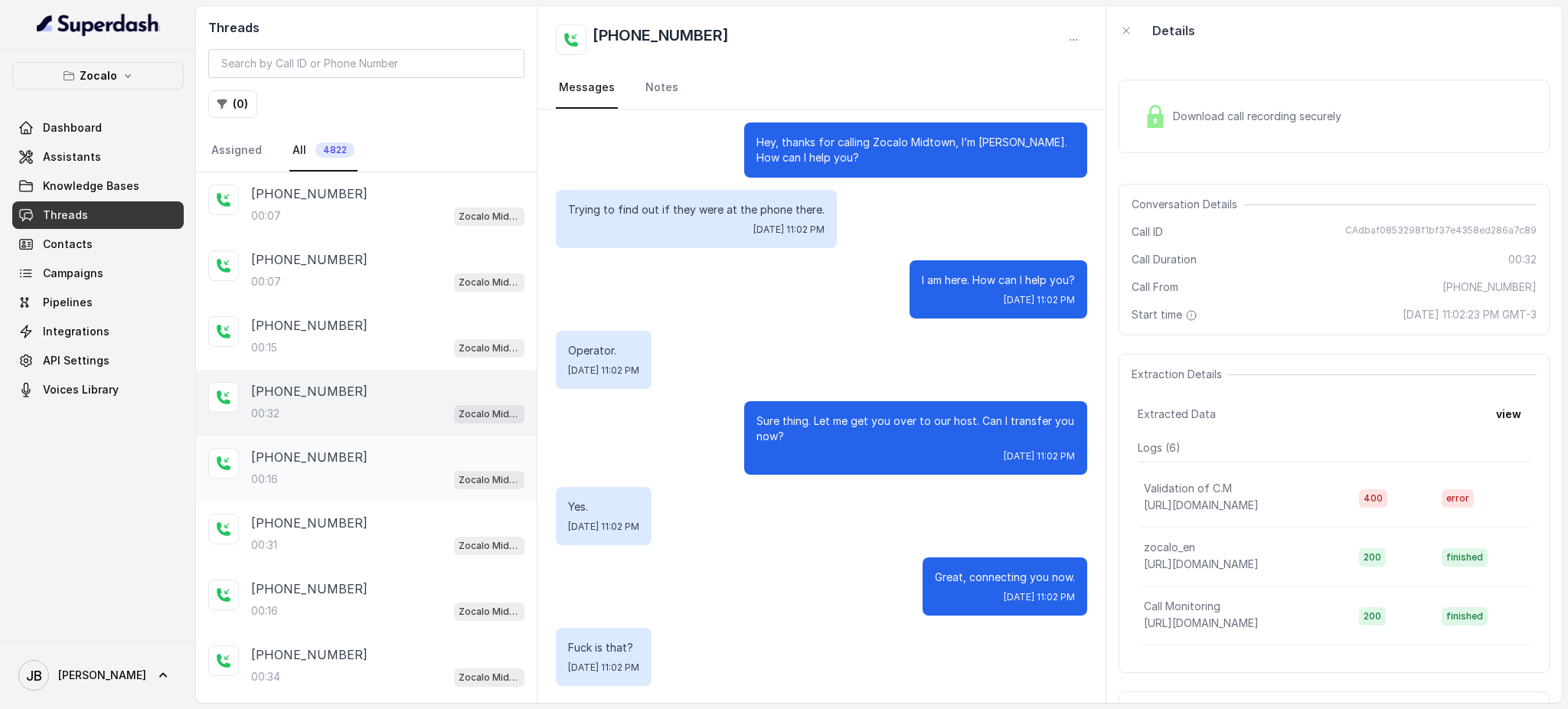
click at [376, 448] on div "[PHONE_NUMBER]" at bounding box center [388, 457] width 273 height 18
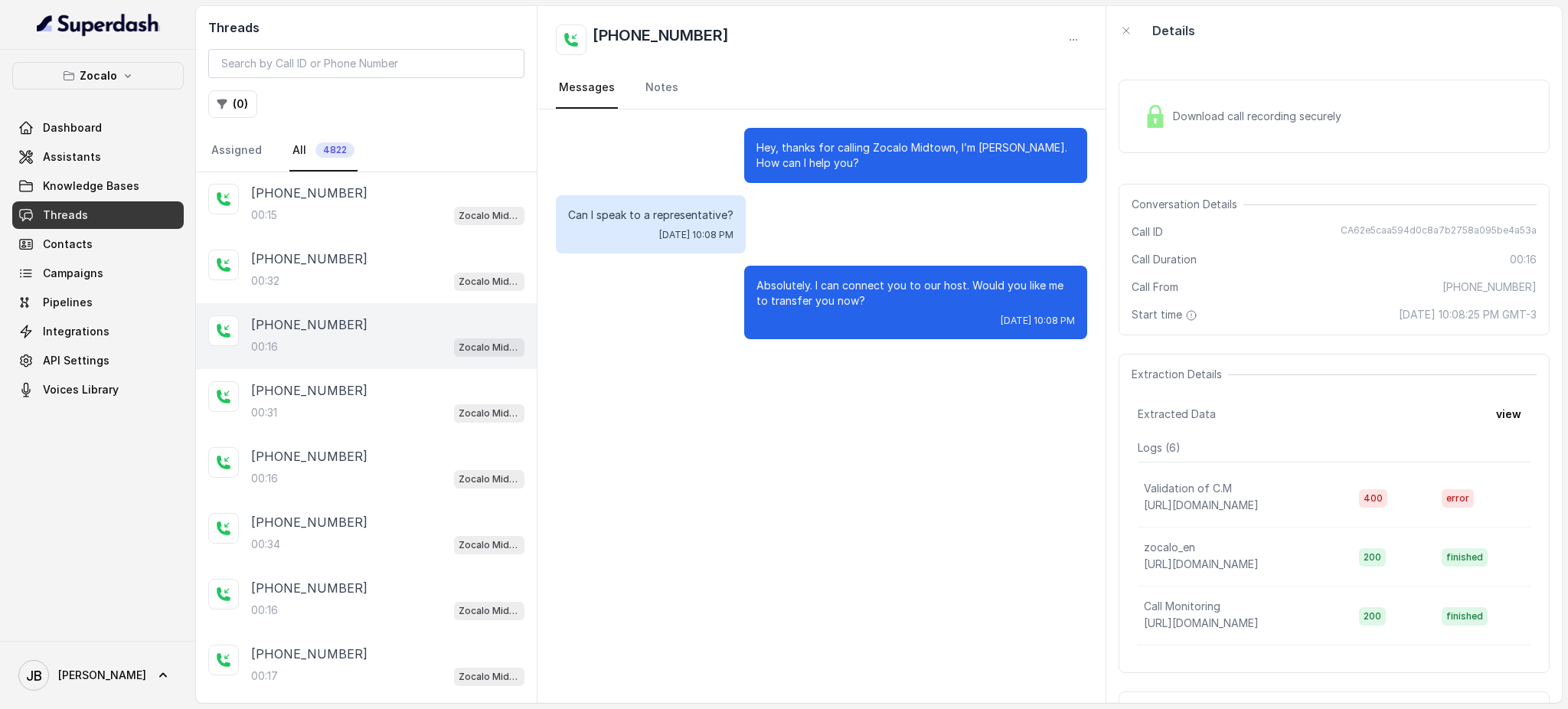
scroll to position [1121, 0]
click at [388, 345] on div "[PHONE_NUMBER]:16 Zocalo Midtown / EN" at bounding box center [366, 335] width 341 height 66
click at [388, 381] on div "[PHONE_NUMBER]" at bounding box center [388, 389] width 273 height 18
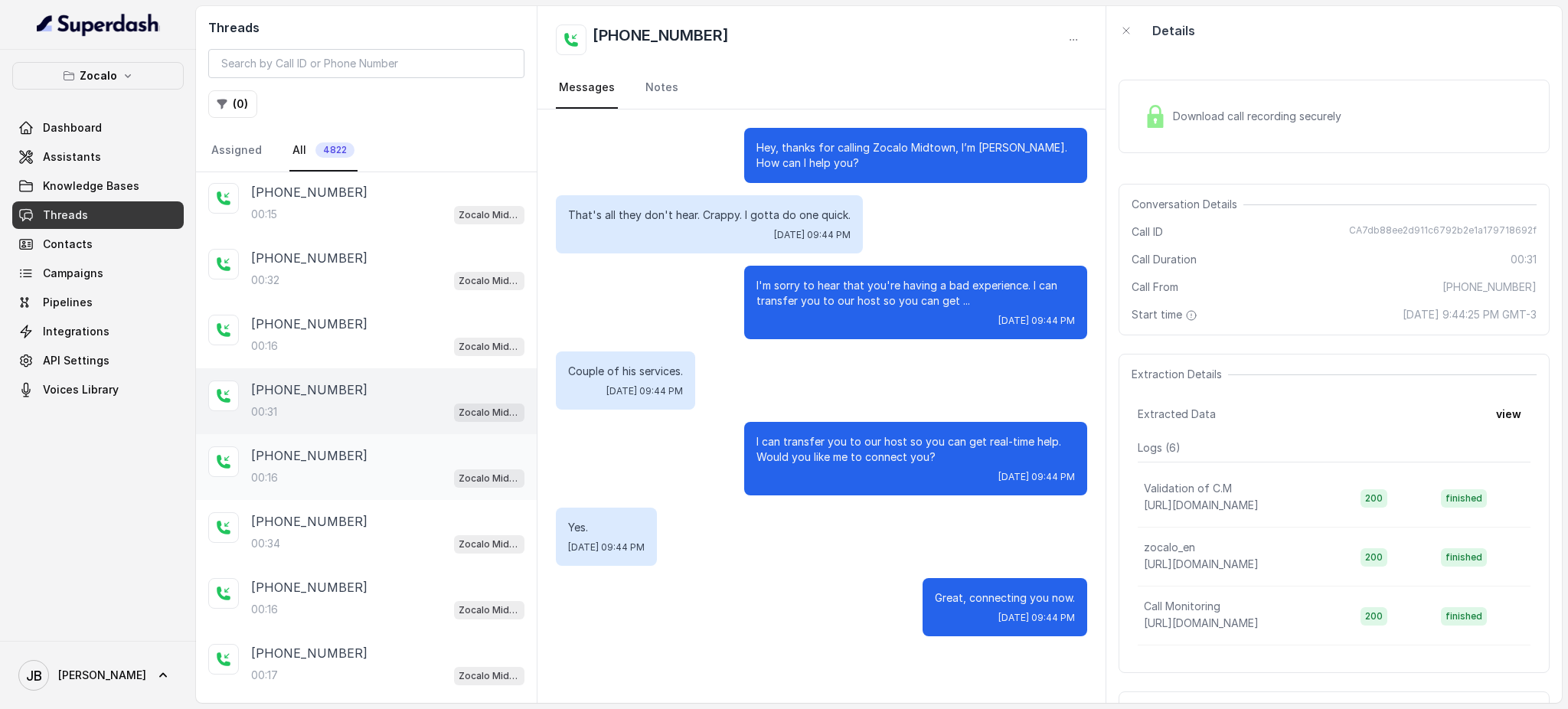
click at [373, 474] on div "[PHONE_NUMBER]:16 Zocalo Midtown / EN" at bounding box center [366, 467] width 341 height 66
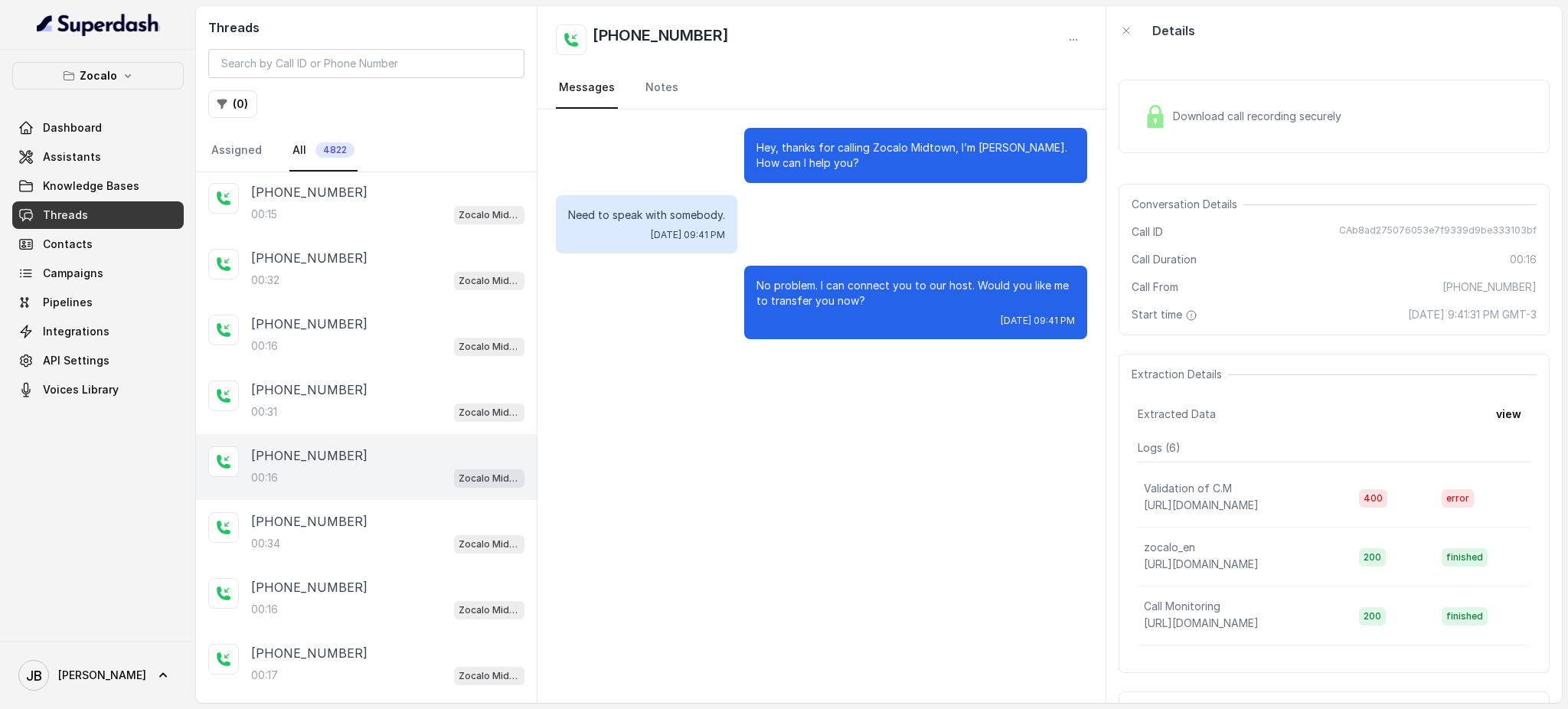
scroll to position [1221, 0]
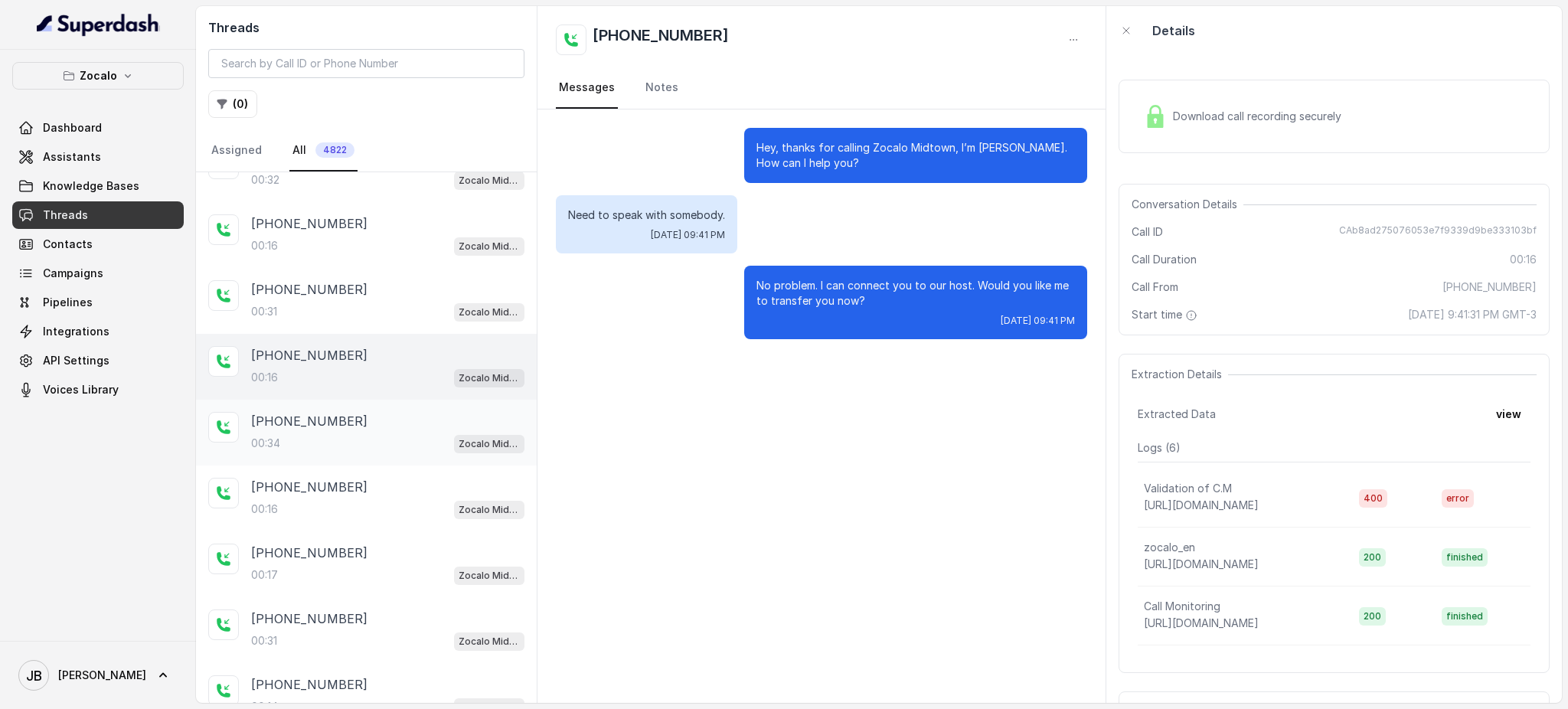
click at [392, 434] on div "00:34 Zocalo Midtown / EN" at bounding box center [388, 443] width 273 height 20
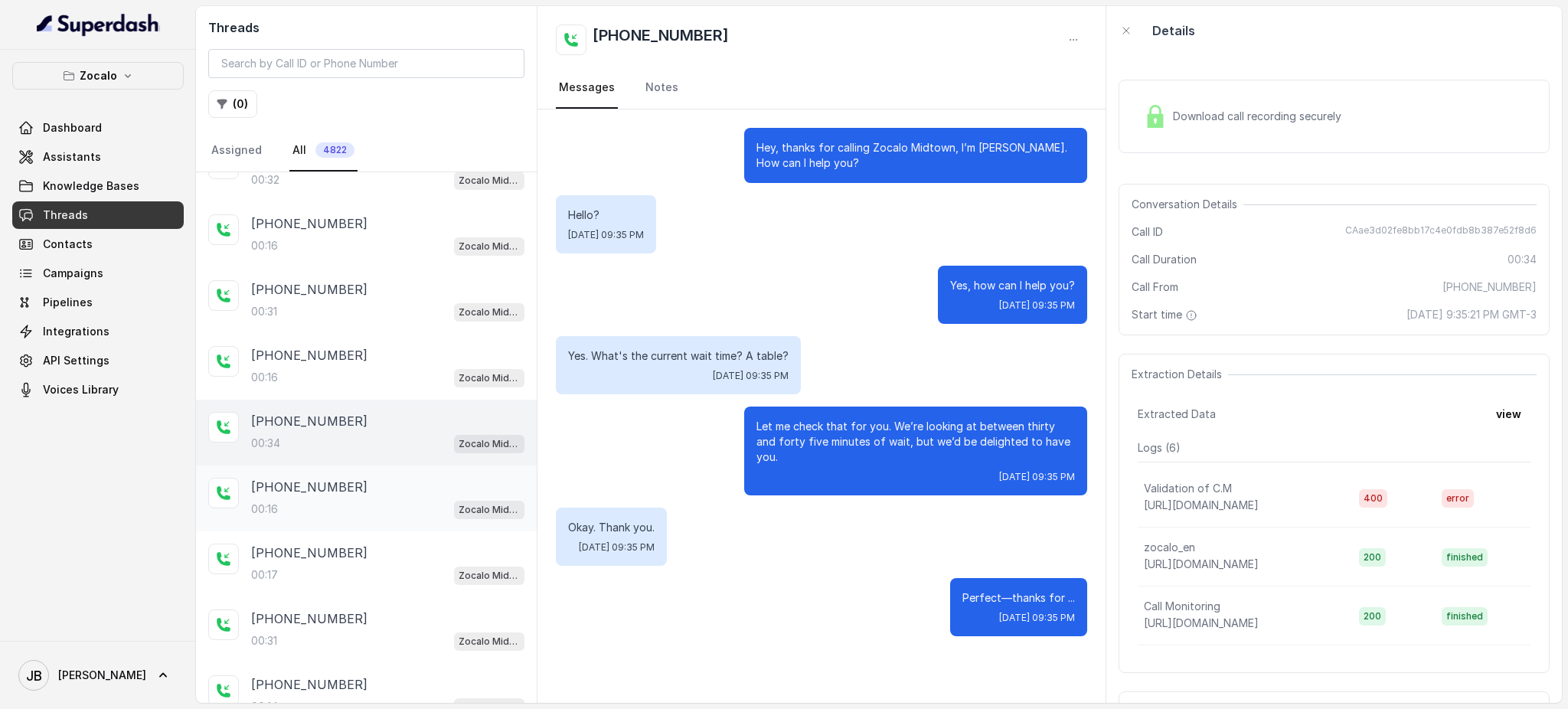
click at [391, 500] on div "00:16 Zocalo Midtown / EN" at bounding box center [388, 509] width 273 height 20
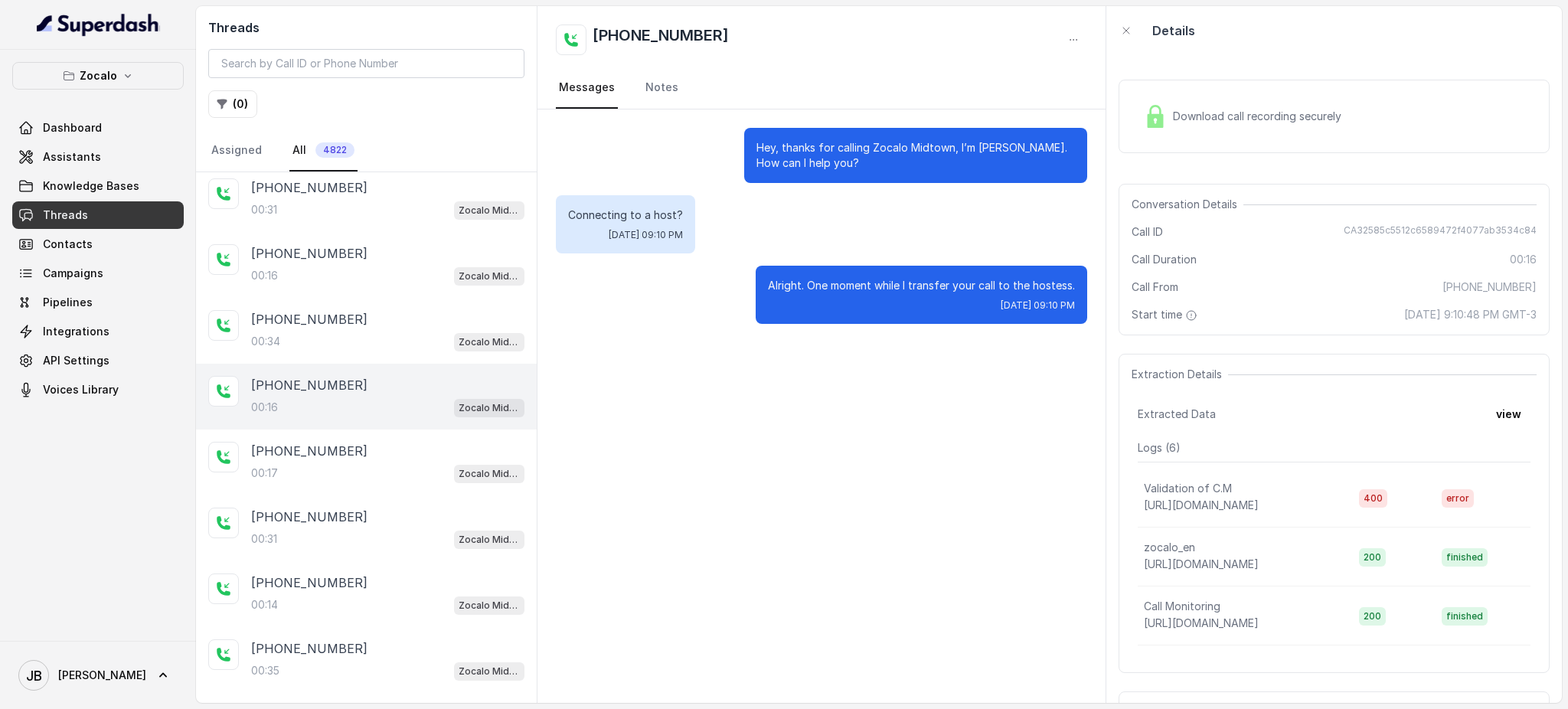
scroll to position [1328, 0]
click at [390, 437] on div "[PHONE_NUMBER]" at bounding box center [388, 446] width 273 height 18
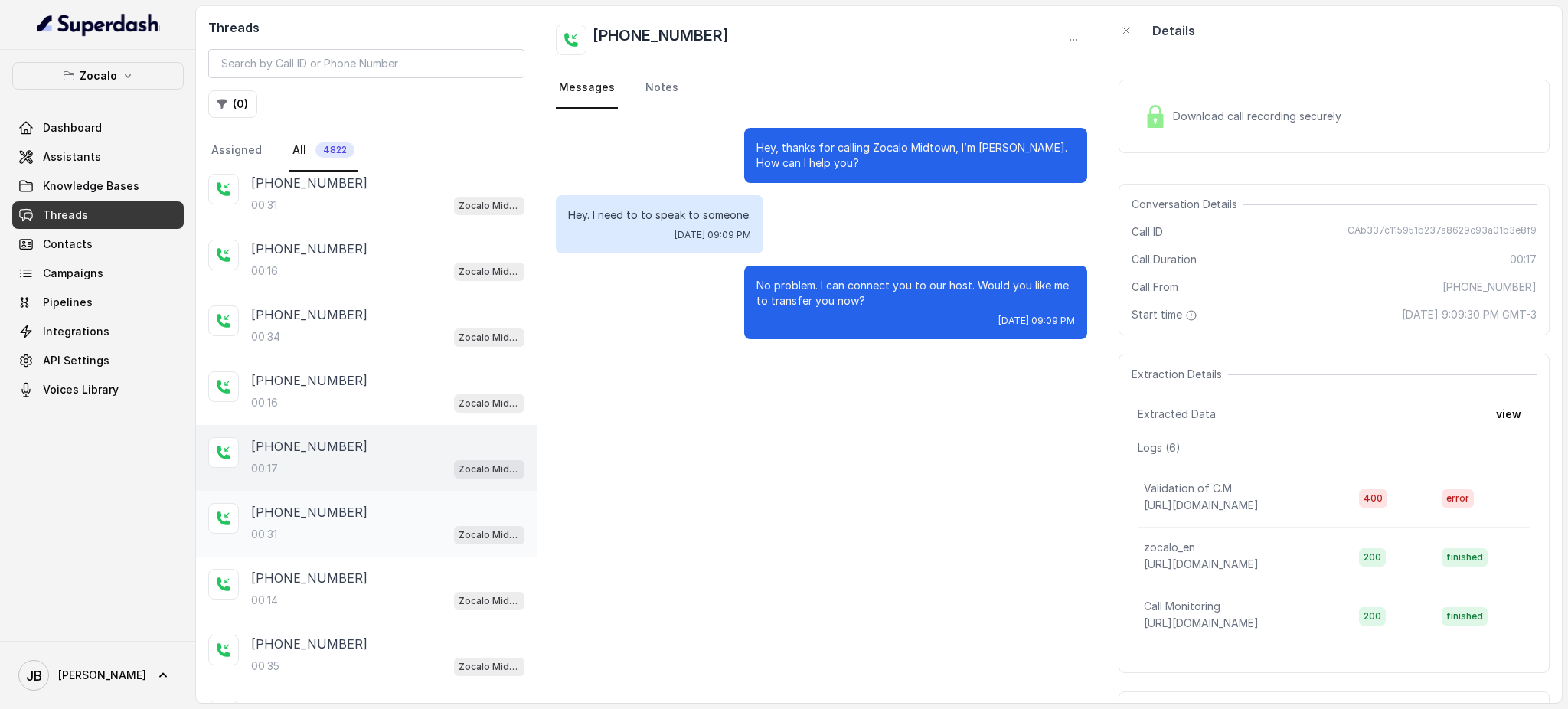
click at [383, 525] on div "00:31 Zocalo Midtown / EN" at bounding box center [388, 535] width 273 height 20
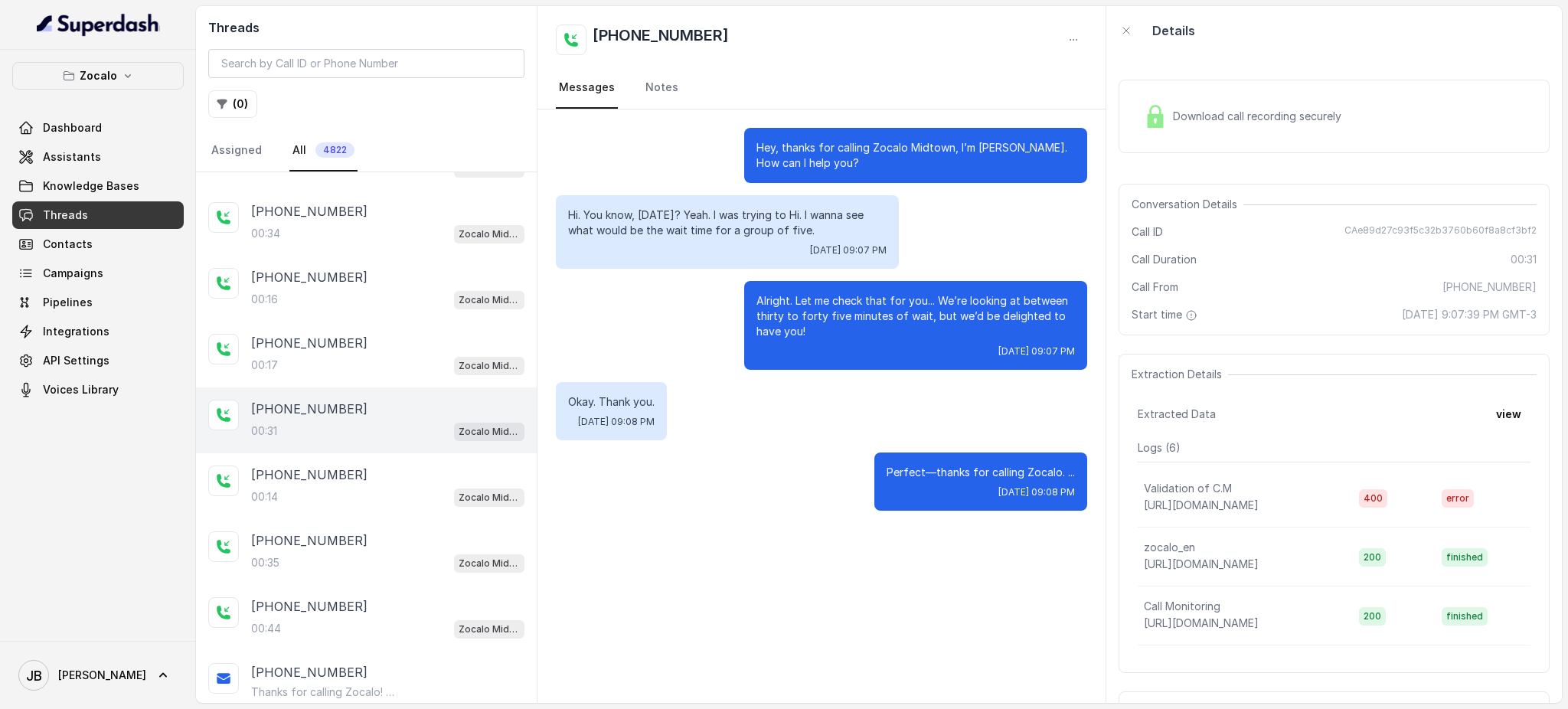
scroll to position [1439, 0]
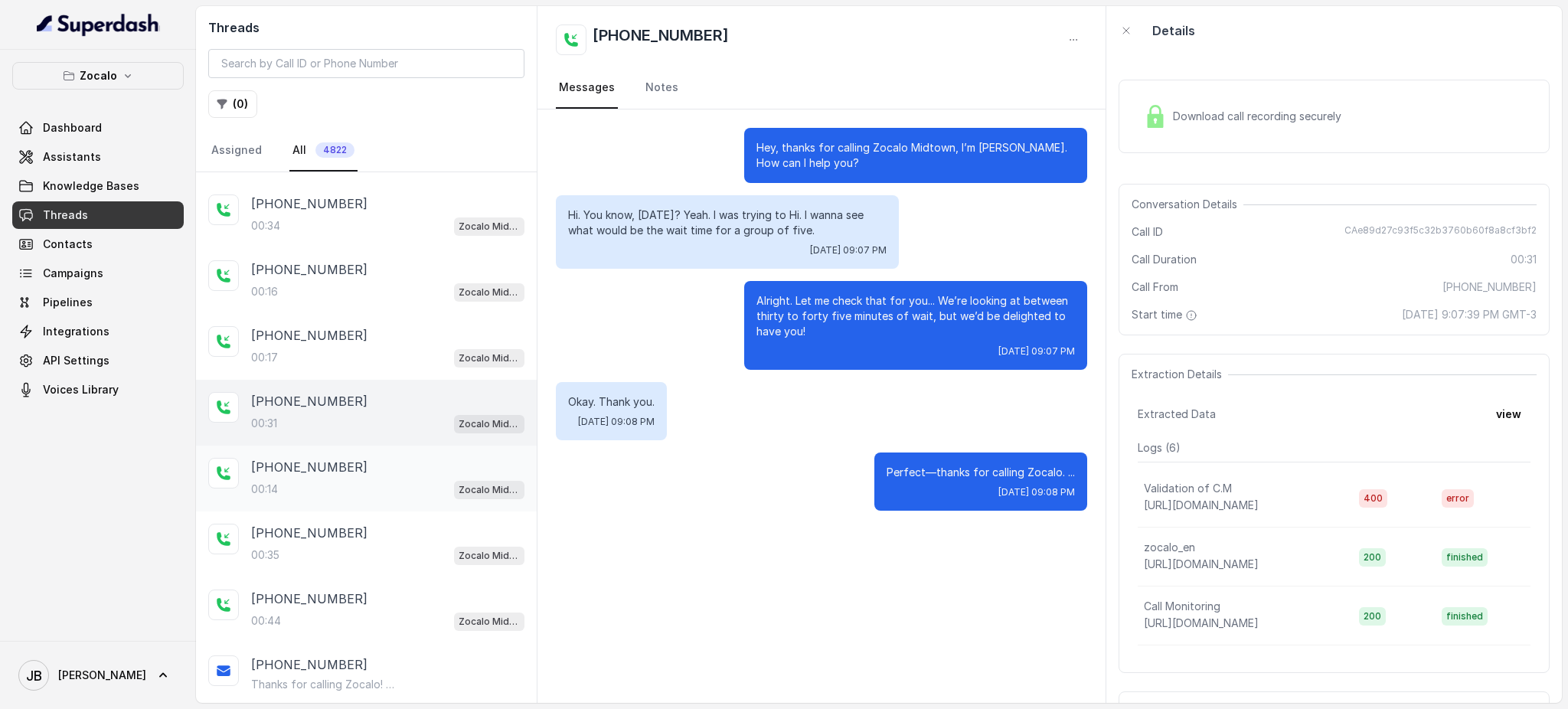
click at [400, 480] on div "00:14 Zocalo Midtown / EN" at bounding box center [388, 489] width 273 height 20
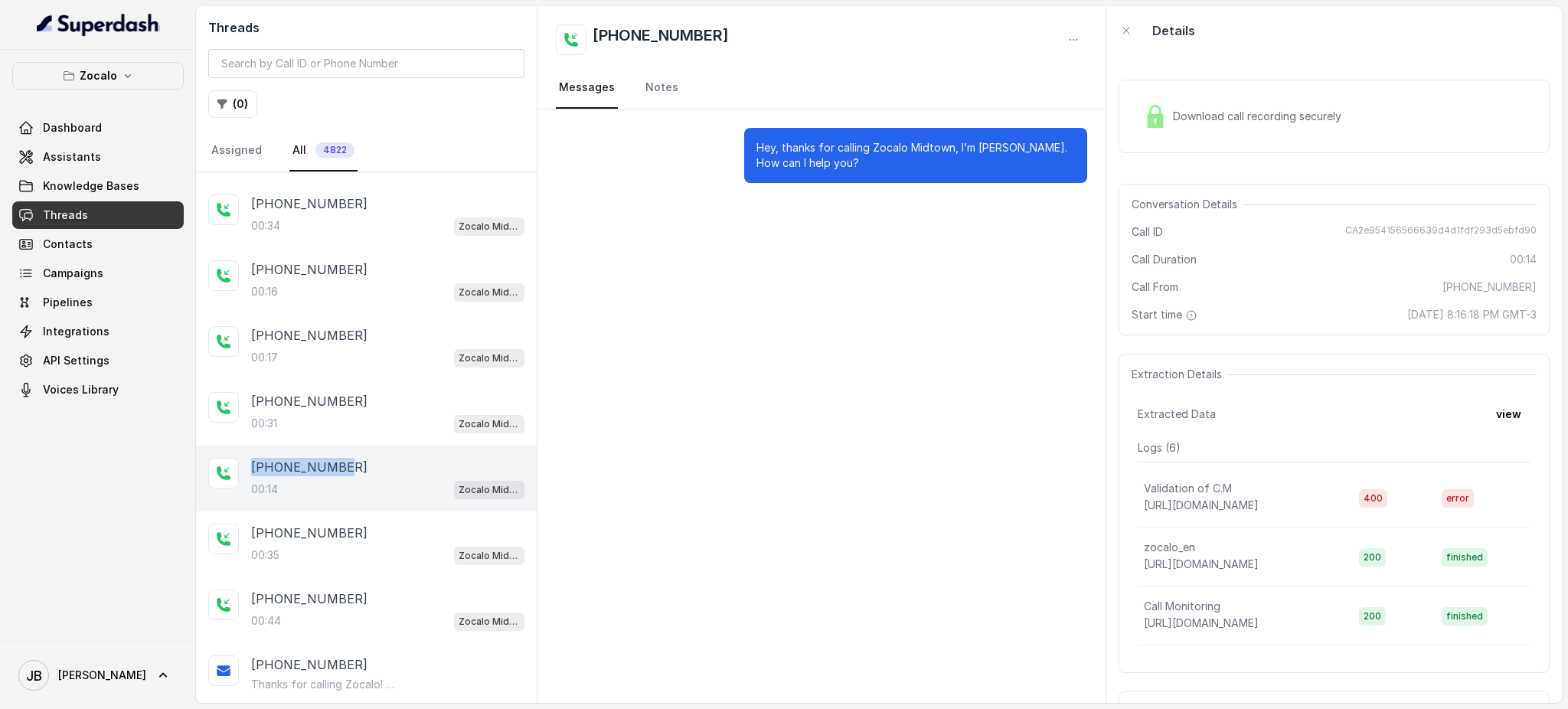
drag, startPoint x: 298, startPoint y: 452, endPoint x: 241, endPoint y: 440, distance: 58.2
click at [241, 446] on div "[PHONE_NUMBER]:14 Zocalo Midtown / EN" at bounding box center [366, 478] width 341 height 66
click at [370, 35] on h2 "Threads" at bounding box center [366, 27] width 316 height 18
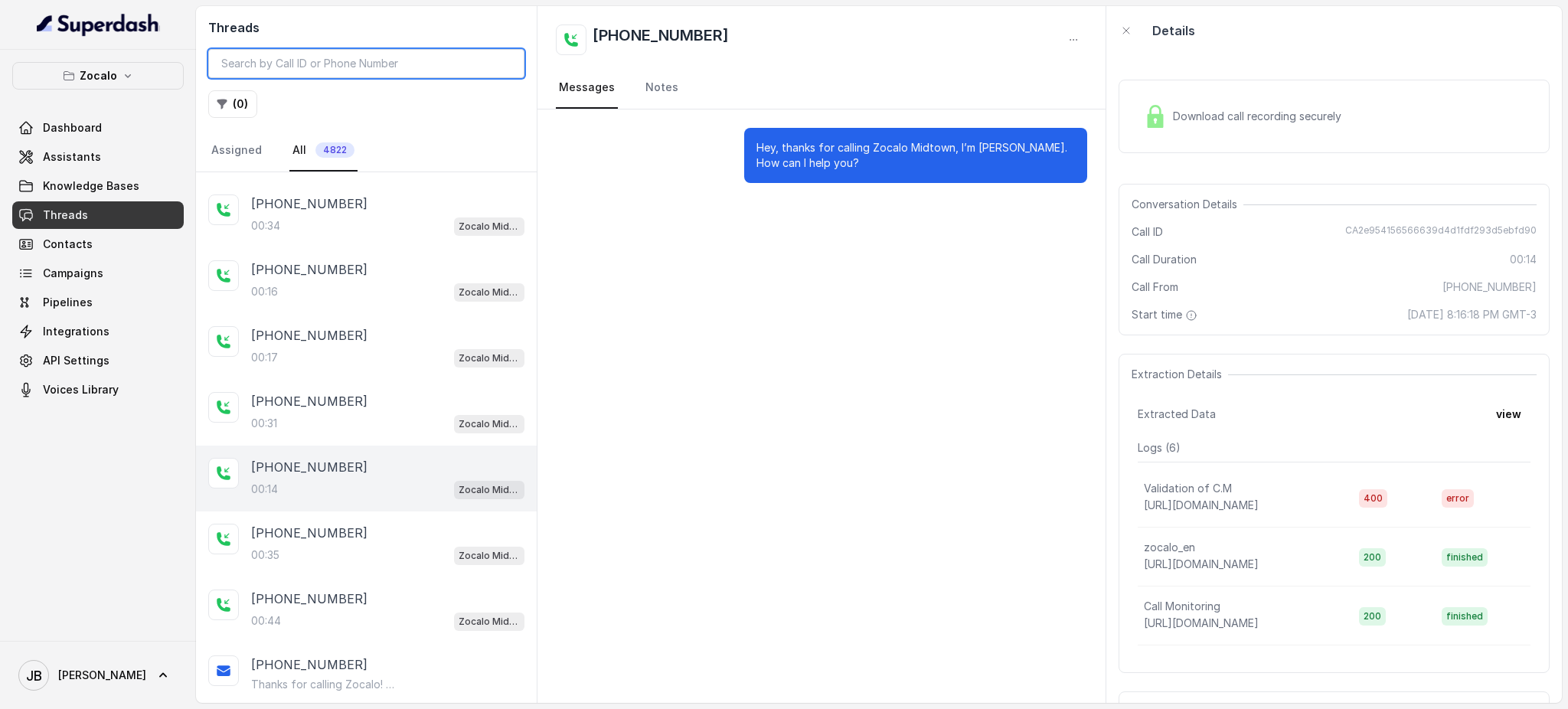
click at [369, 55] on input "search" at bounding box center [366, 63] width 316 height 29
paste input "[PHONE_NUMBER]"
type input "[PHONE_NUMBER]"
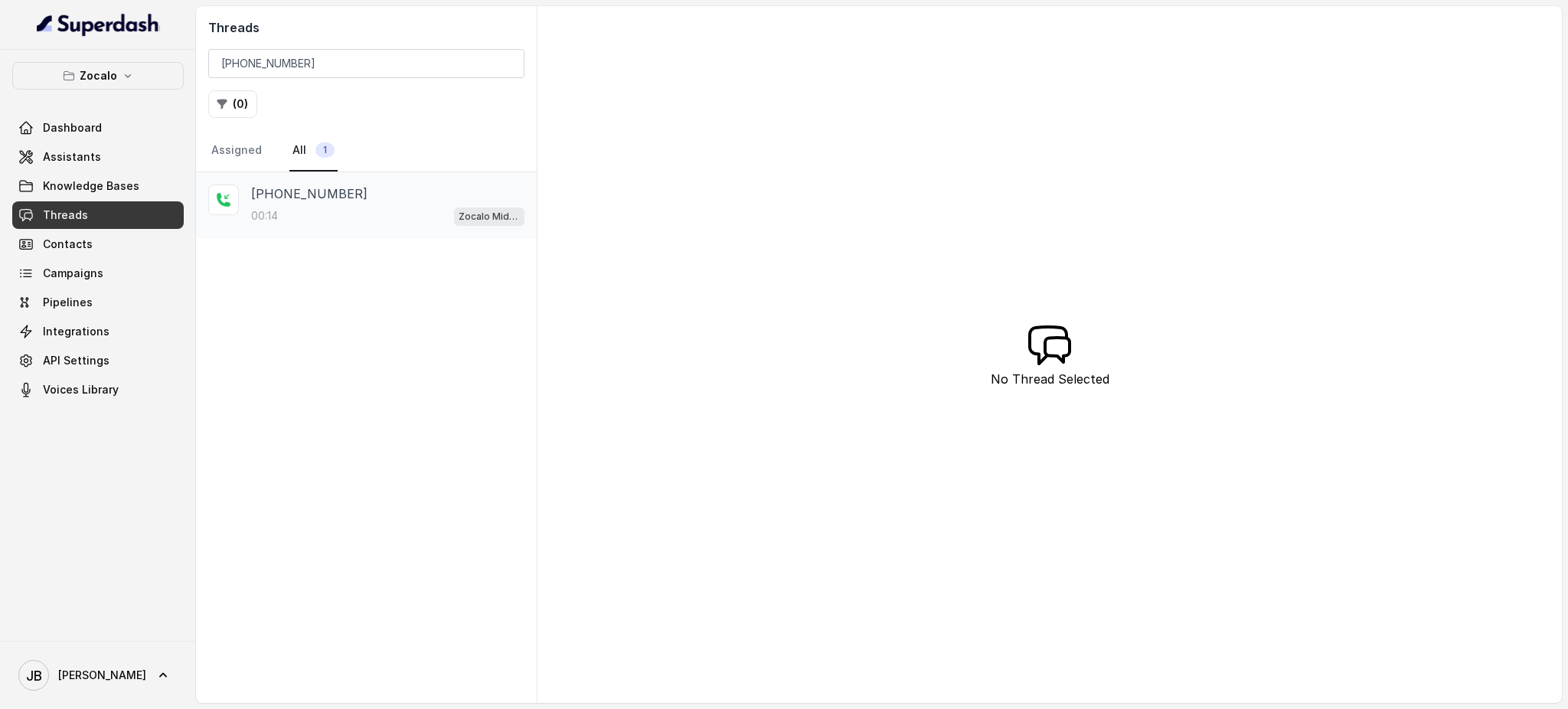
click at [327, 213] on div "00:14 Zocalo Midtown / EN" at bounding box center [388, 216] width 273 height 20
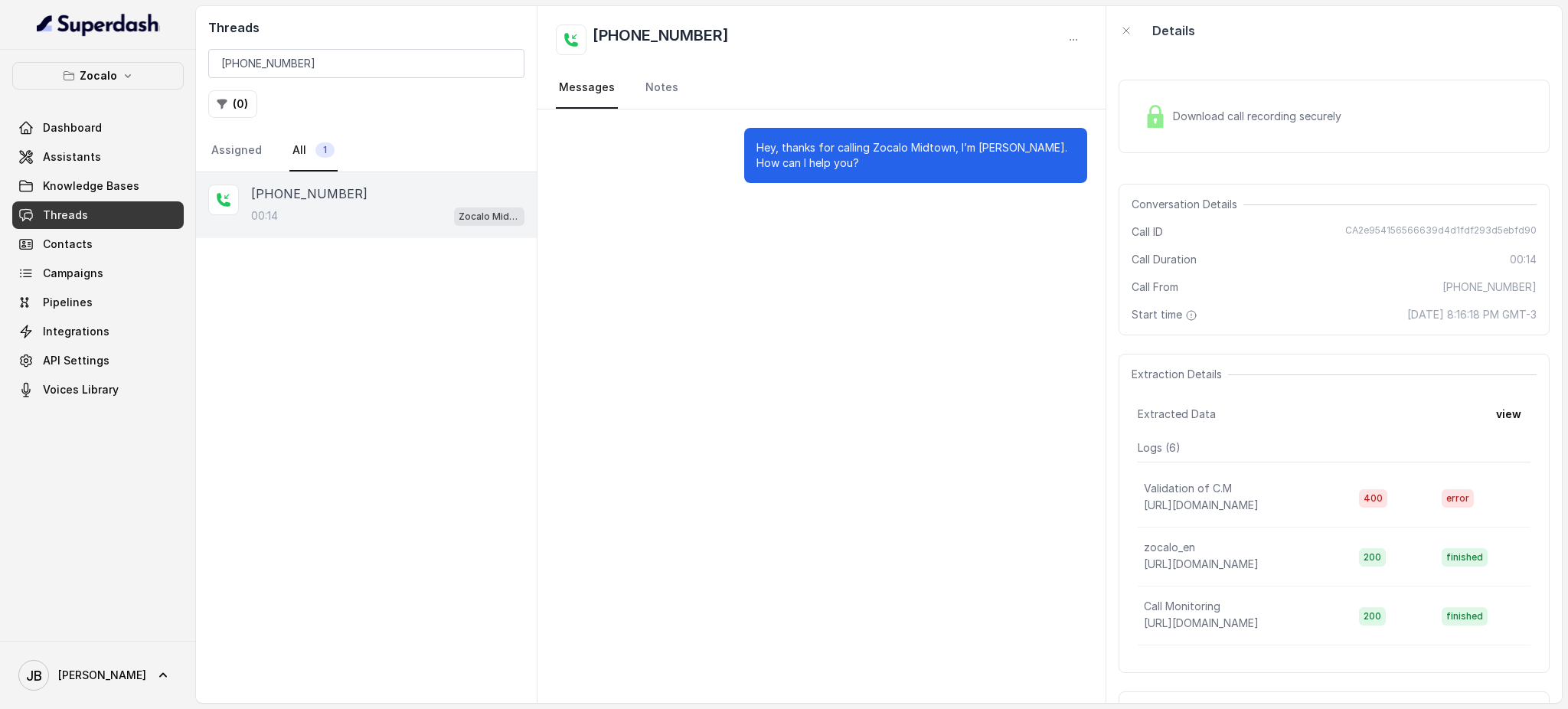
click at [1199, 132] on div "Download call recording securely" at bounding box center [1242, 117] width 210 height 35
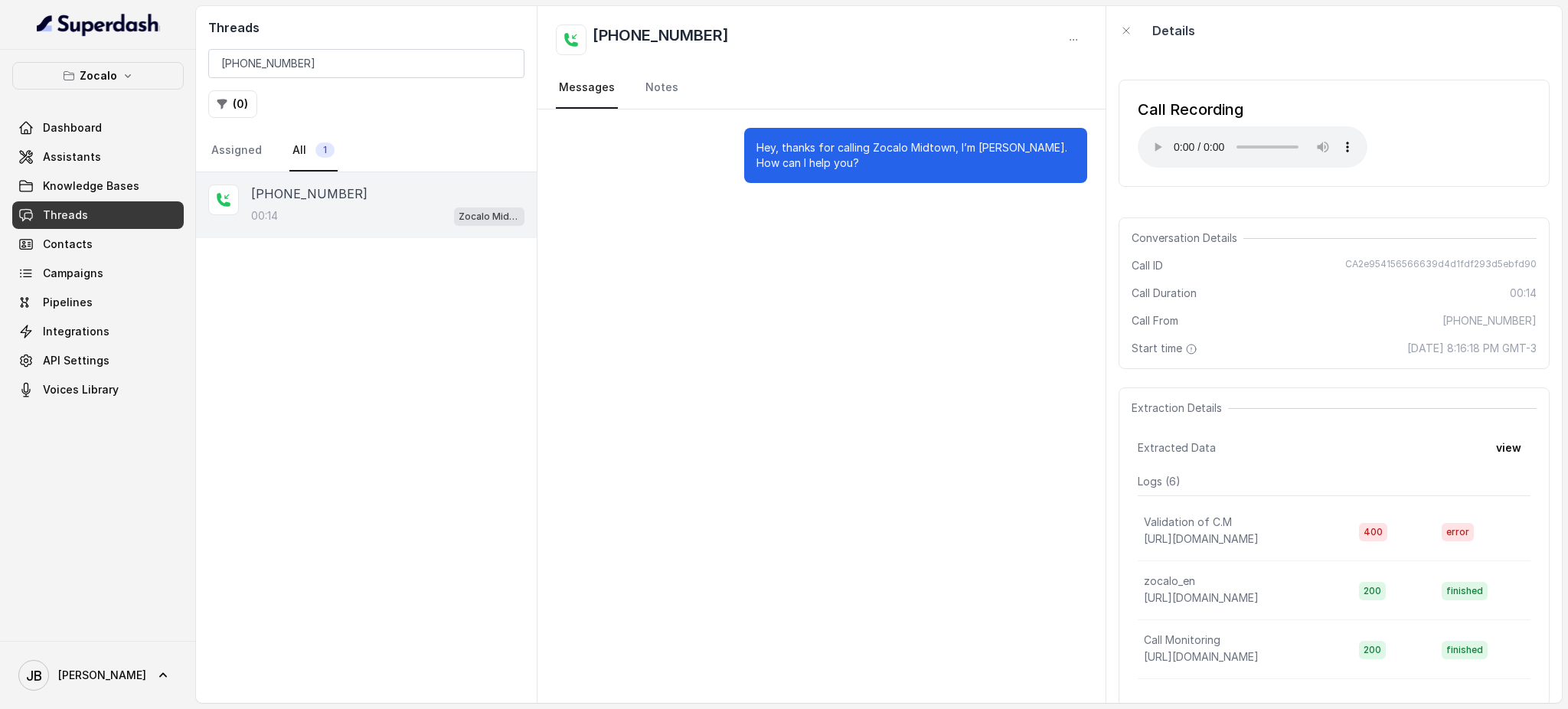
click at [1363, 269] on span "CA2e954156566639d4d1fdf293d5ebfd90" at bounding box center [1440, 265] width 191 height 15
copy span "CA2e954156566639d4d1fdf293d5ebfd90"
